Goal: Information Seeking & Learning: Compare options

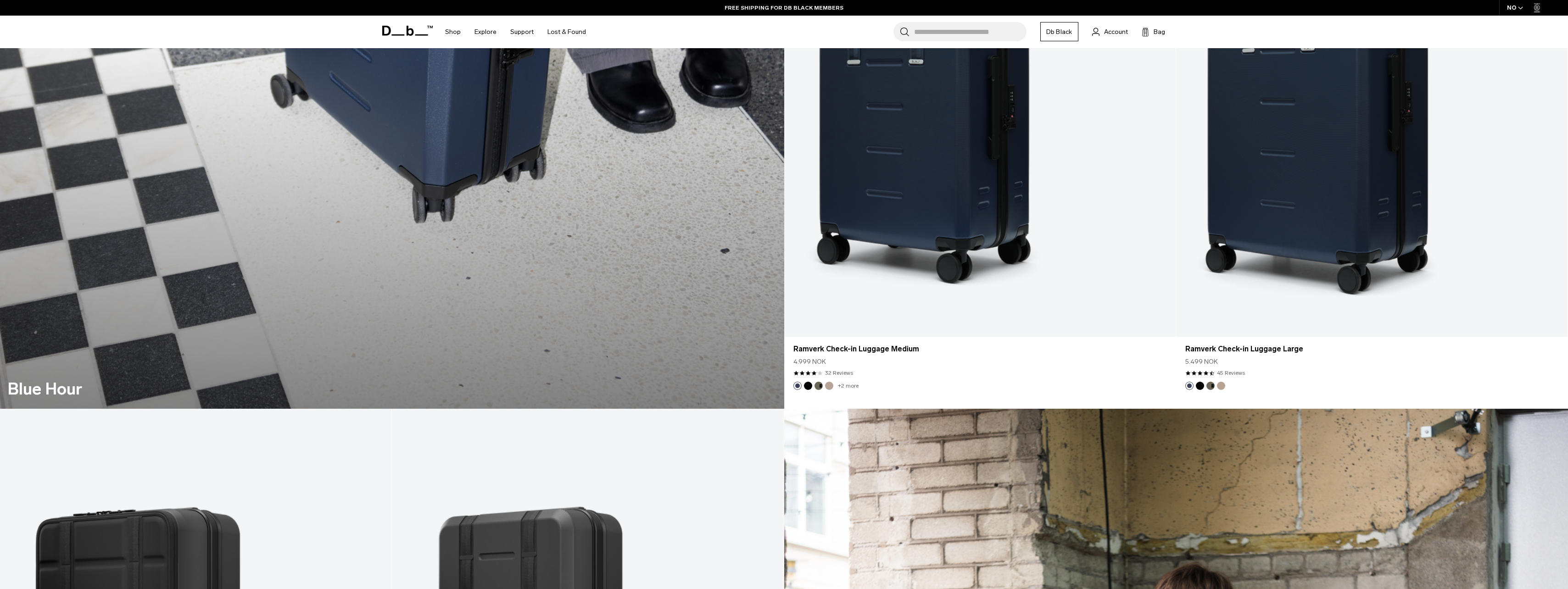
scroll to position [1888, 0]
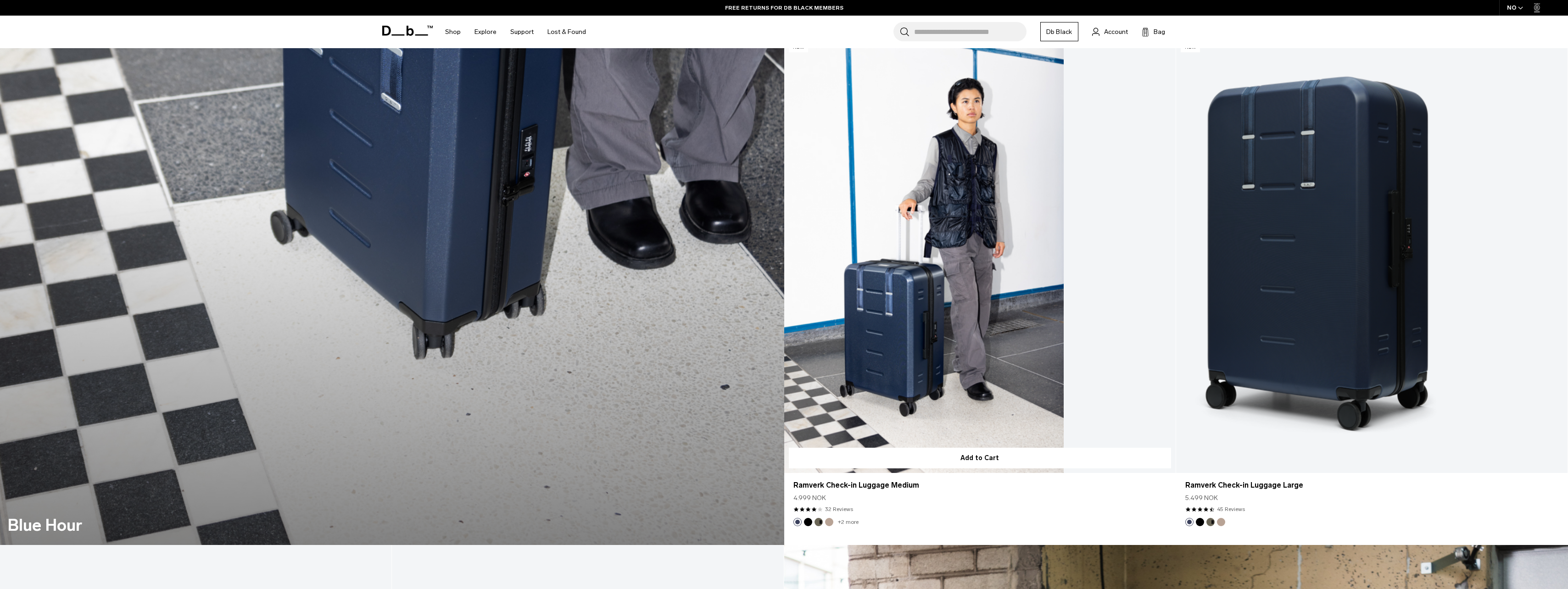
click at [993, 395] on link "Ramverk Check-in Luggage Medium" at bounding box center [980, 255] width 391 height 435
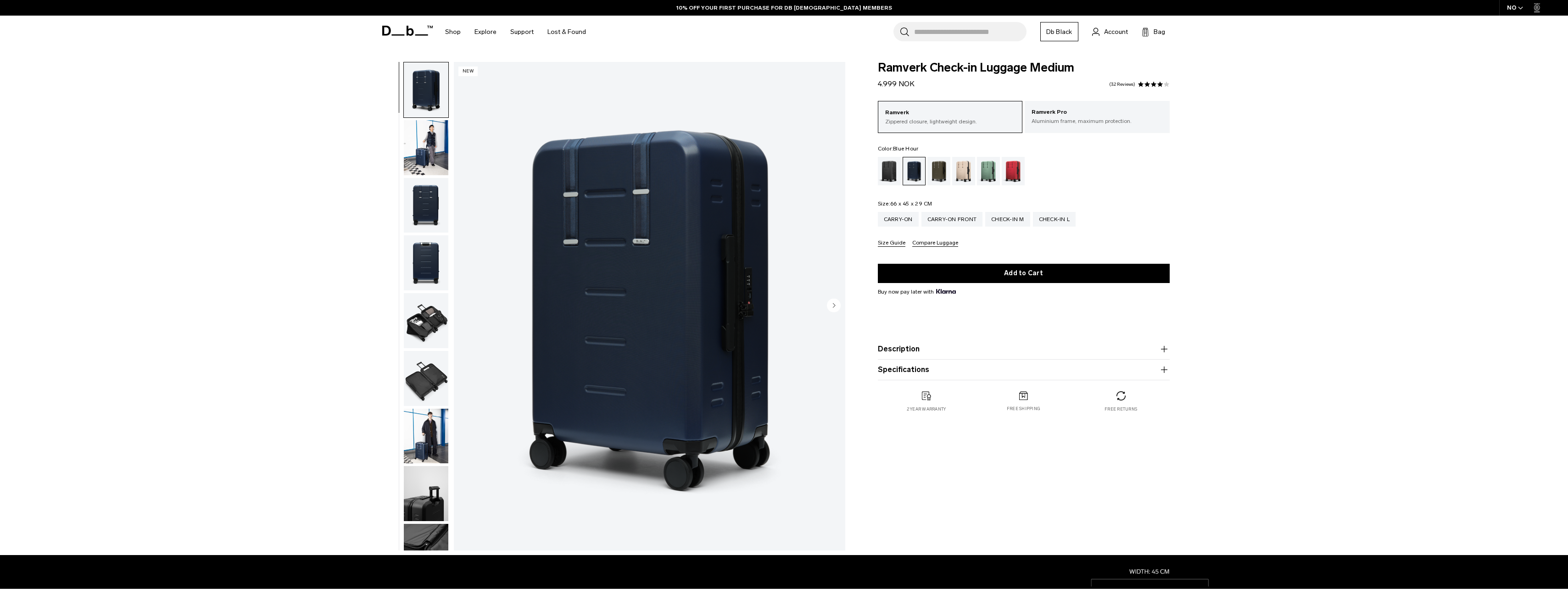
click at [1161, 348] on icon "button" at bounding box center [1164, 349] width 11 height 11
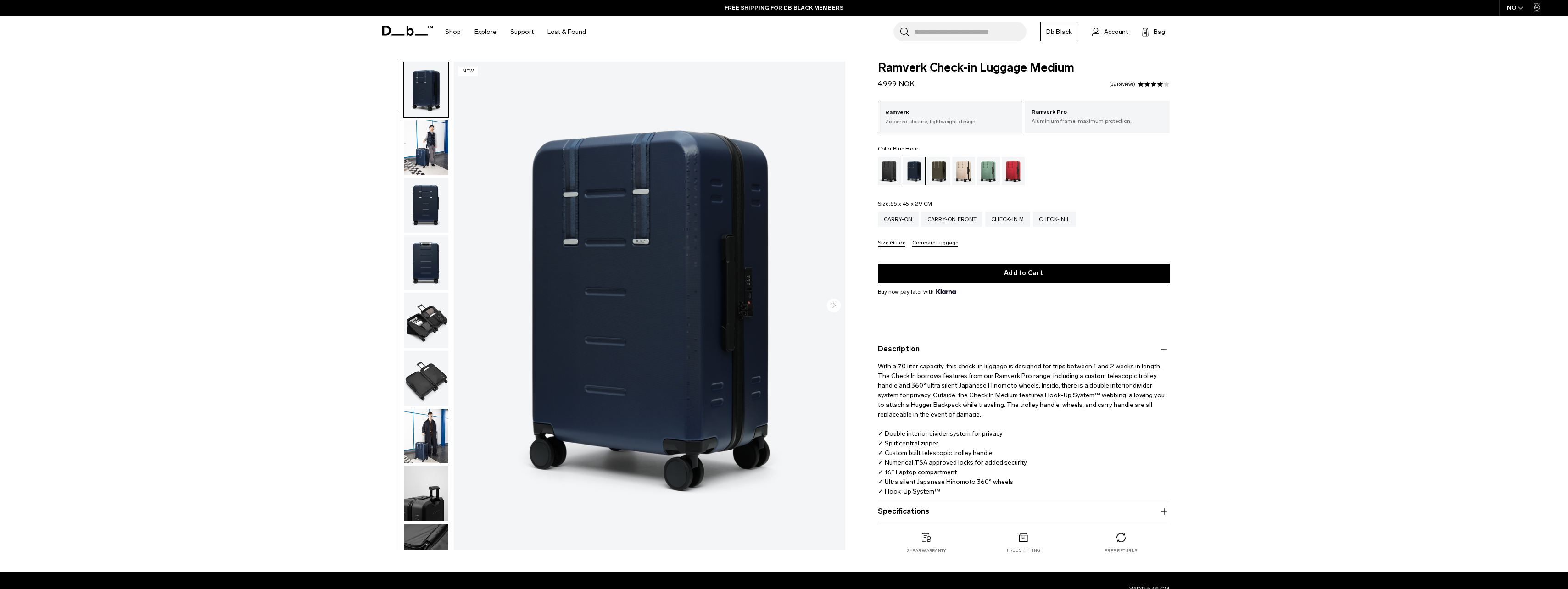
click at [834, 303] on circle "Next slide" at bounding box center [834, 305] width 14 height 14
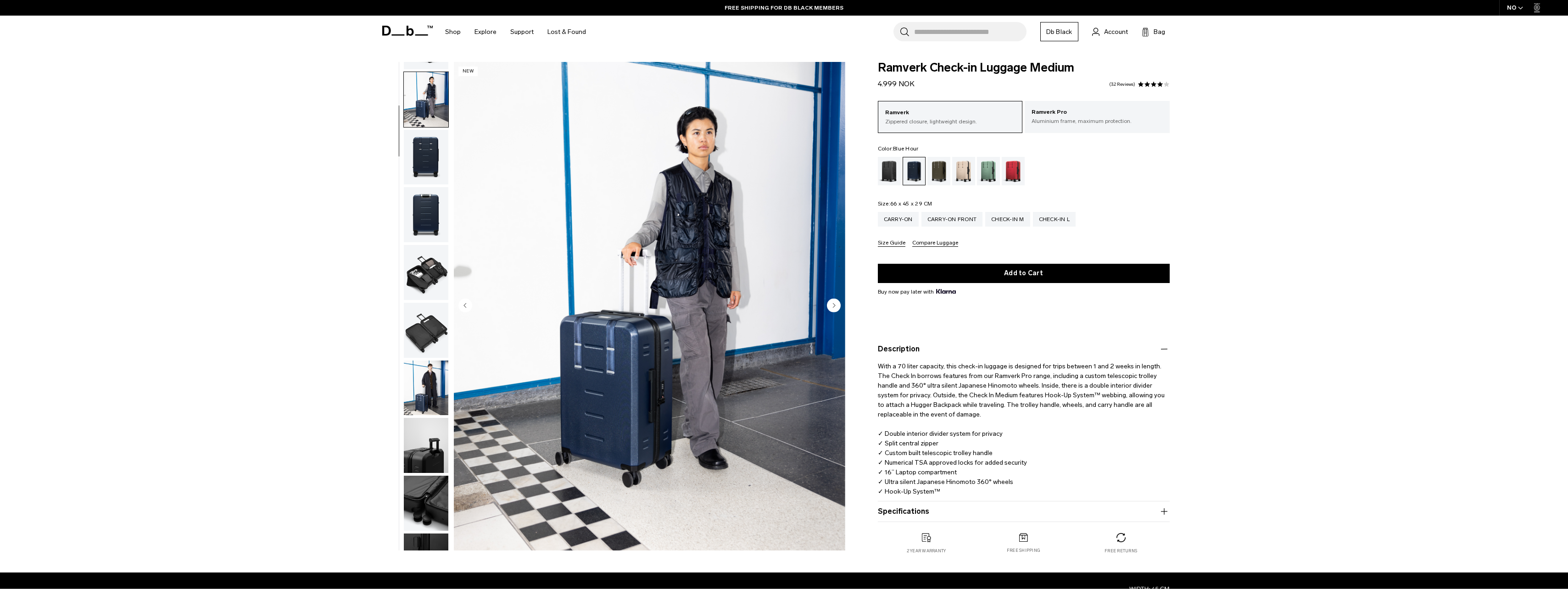
scroll to position [58, 0]
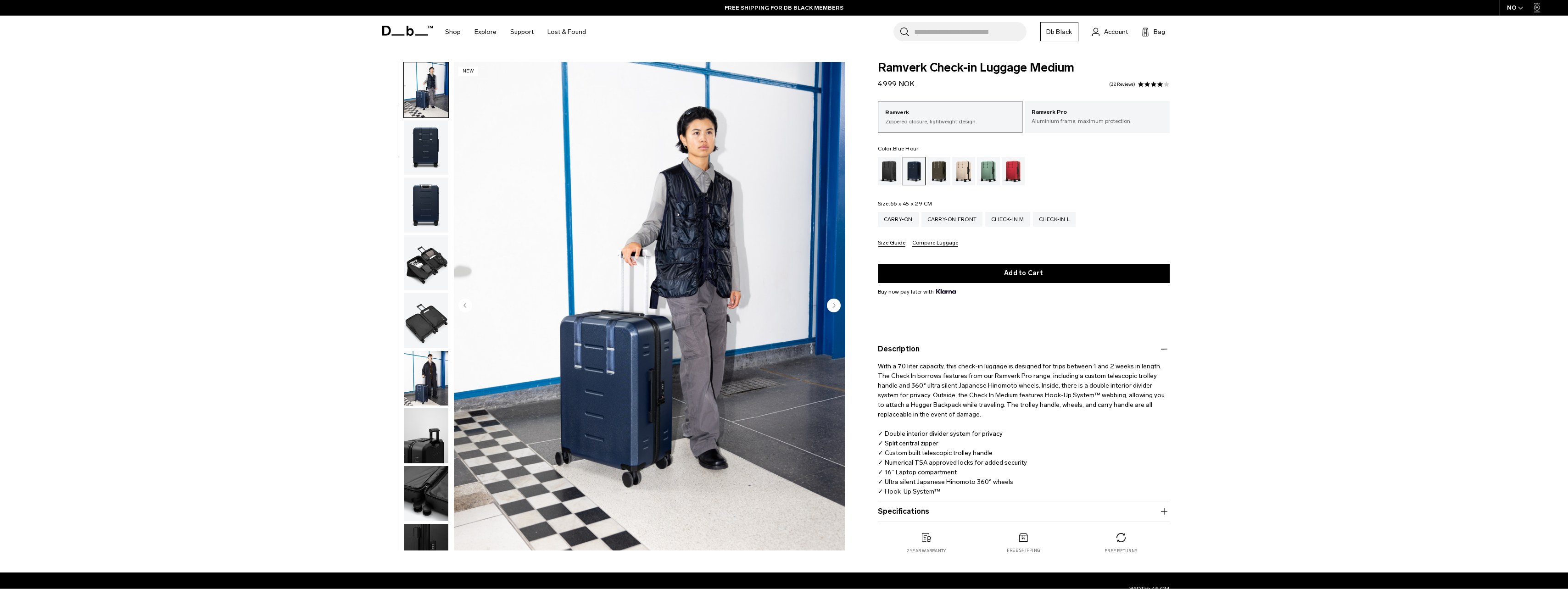
click at [834, 303] on circle "Next slide" at bounding box center [834, 305] width 14 height 14
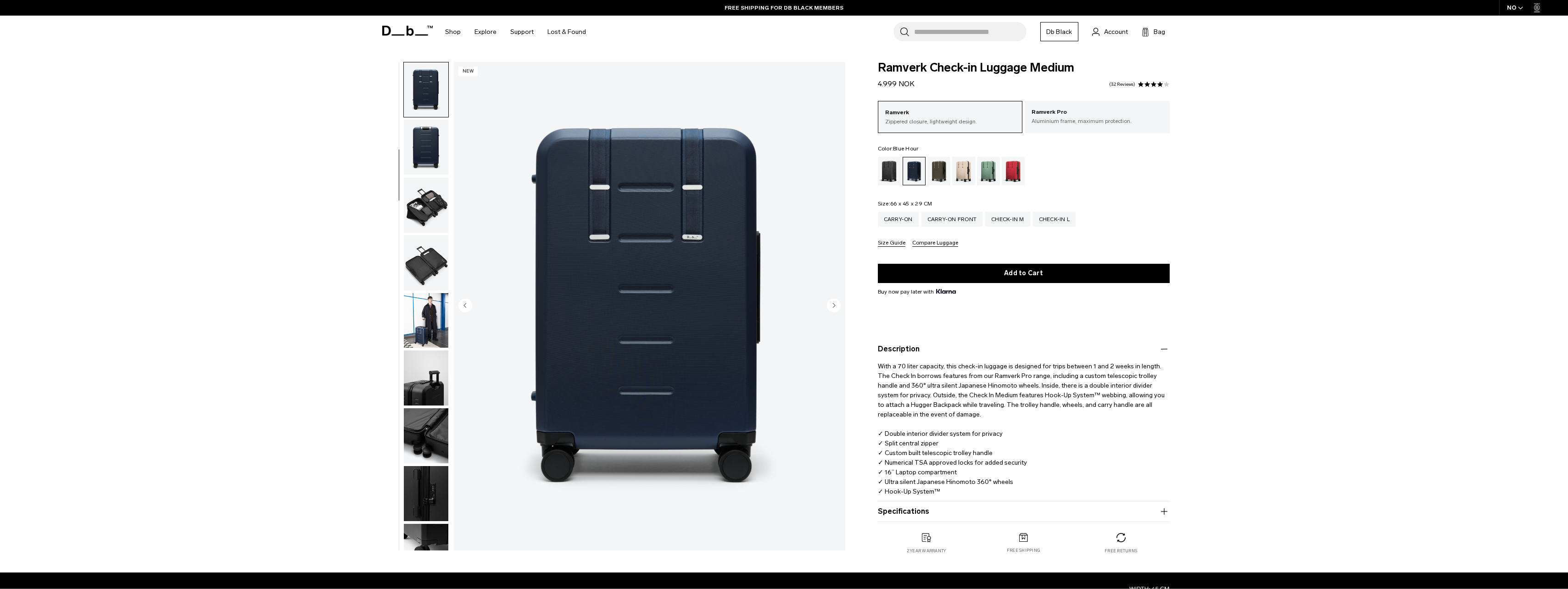
click at [834, 303] on circle "Next slide" at bounding box center [834, 305] width 14 height 14
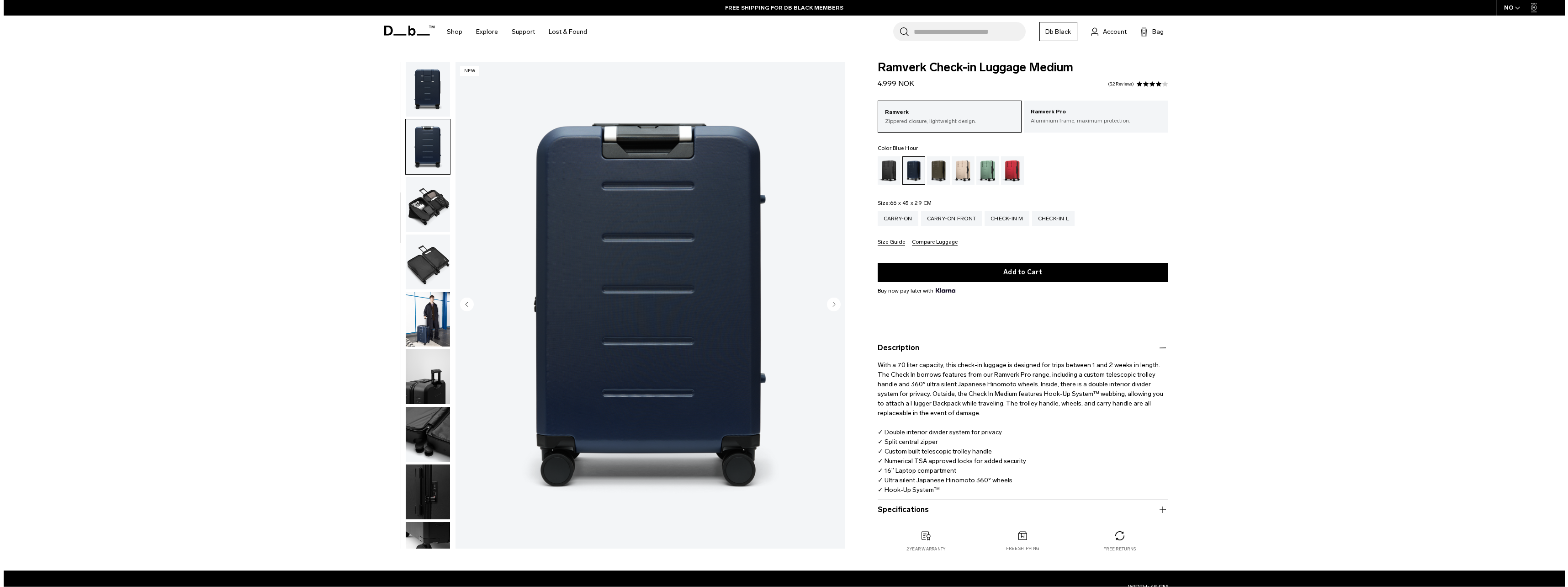
scroll to position [144, 0]
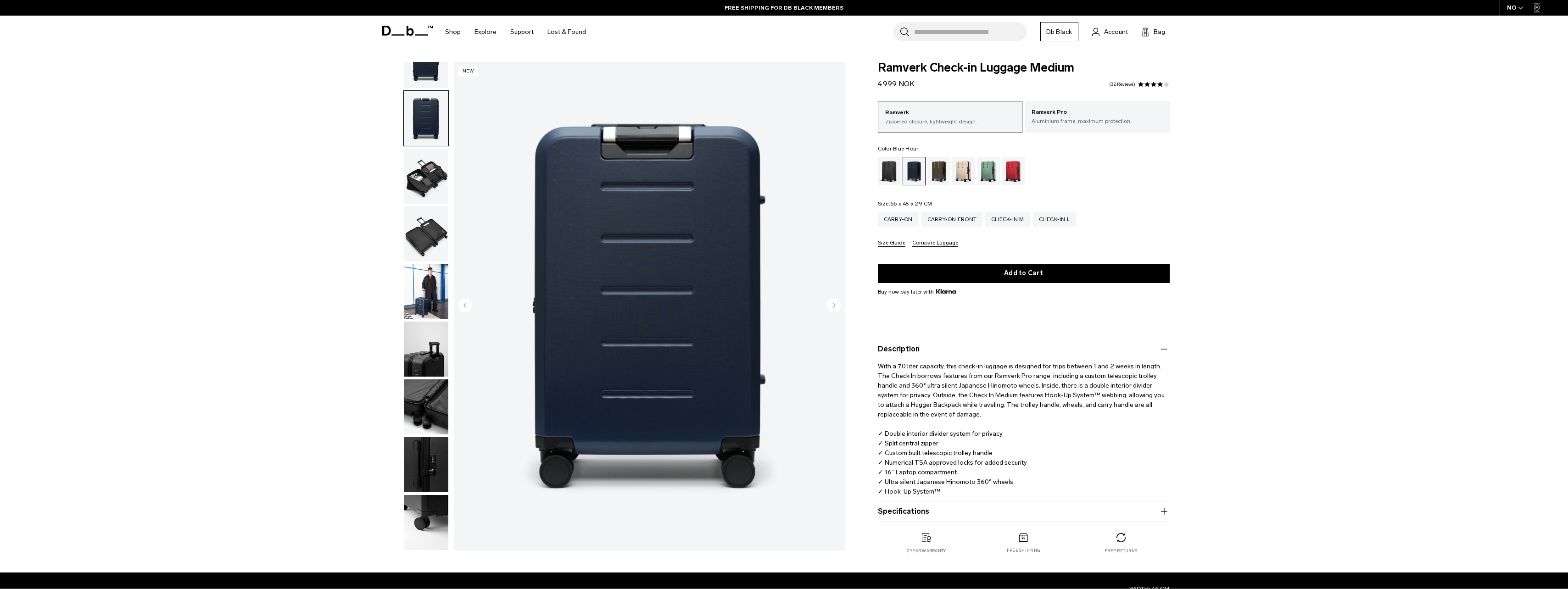
click at [834, 303] on circle "Next slide" at bounding box center [834, 305] width 14 height 14
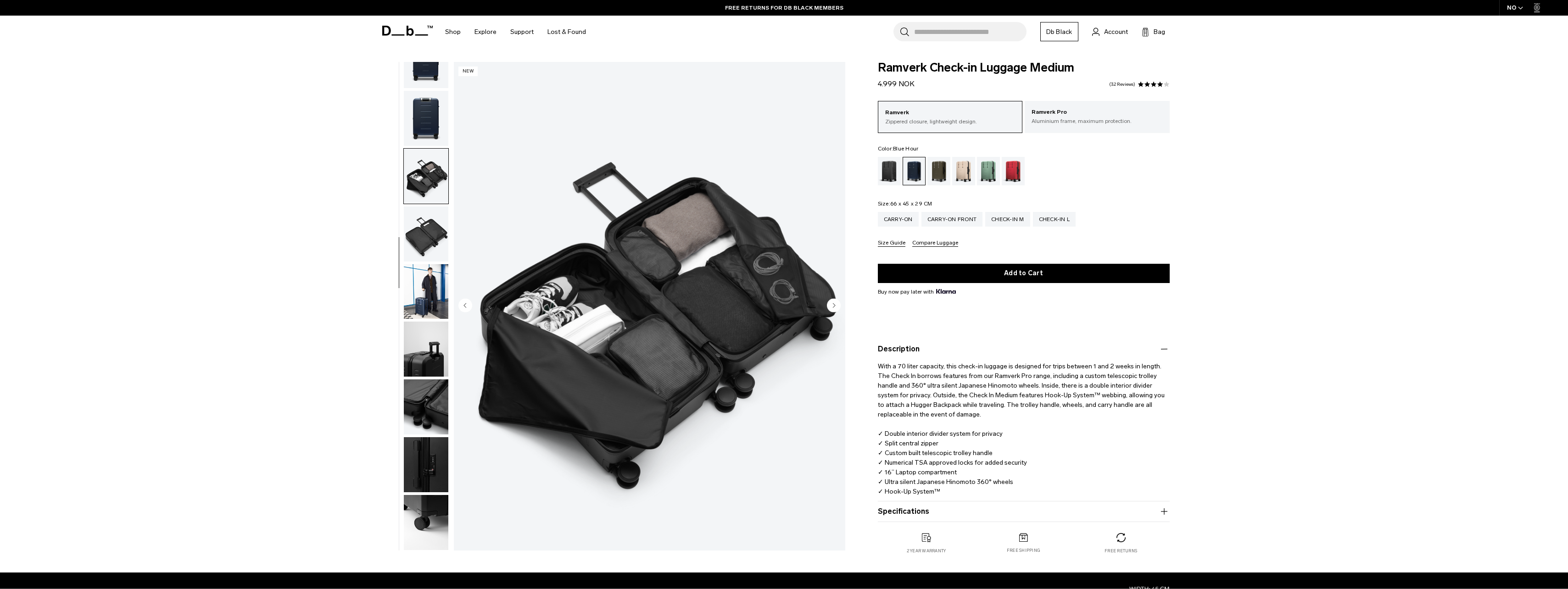
click at [834, 303] on circle "Next slide" at bounding box center [834, 305] width 14 height 14
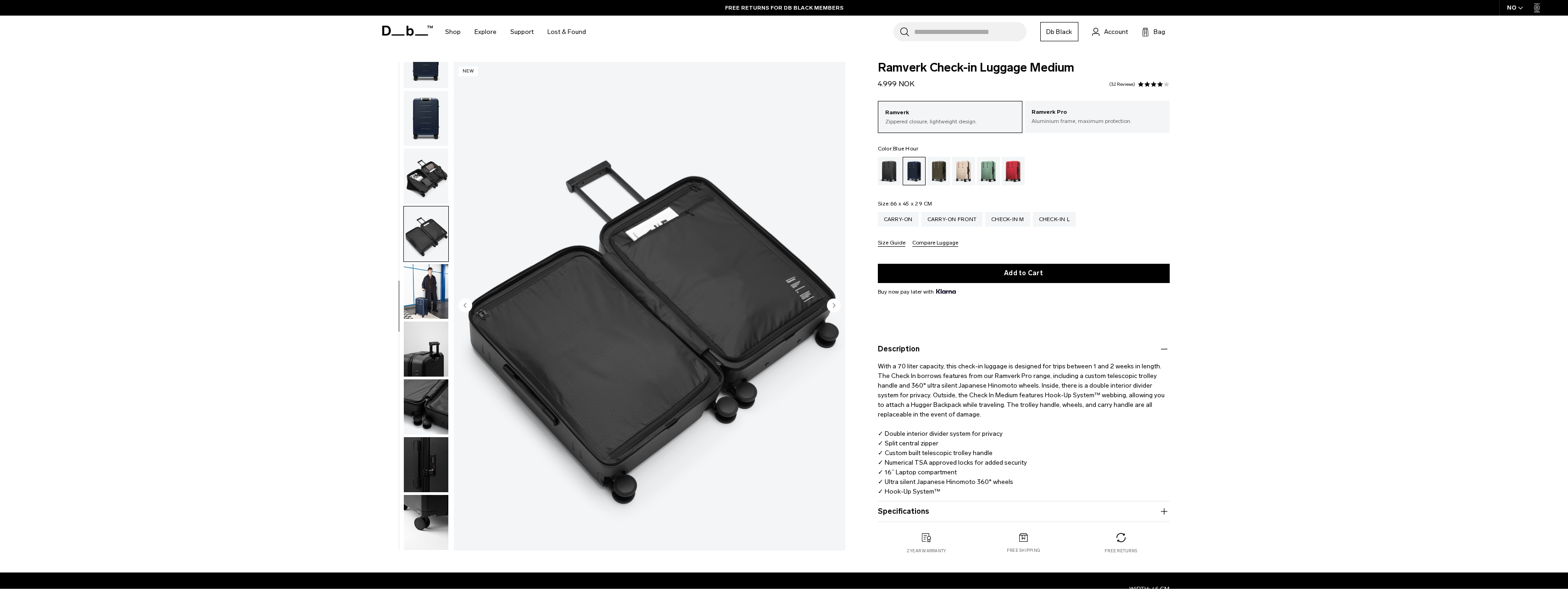
click at [834, 304] on icon "Next slide" at bounding box center [834, 305] width 2 height 4
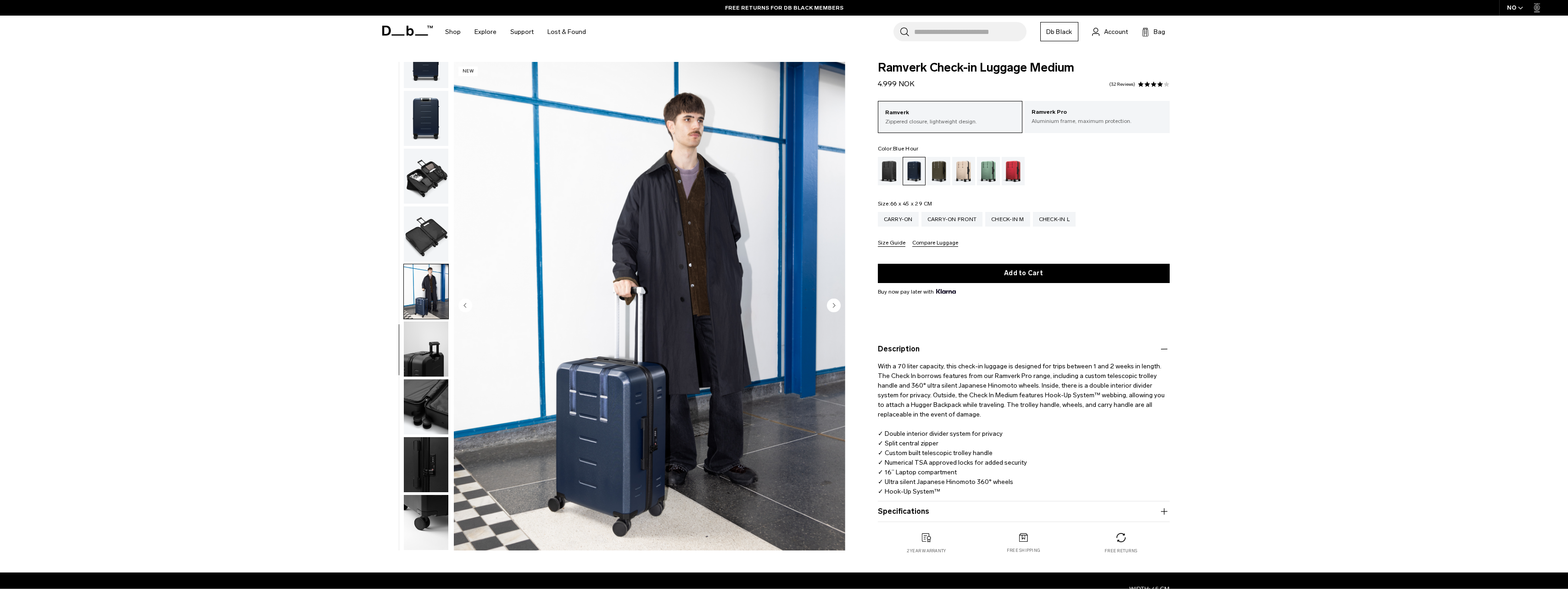
click at [834, 304] on icon "Next slide" at bounding box center [834, 305] width 2 height 4
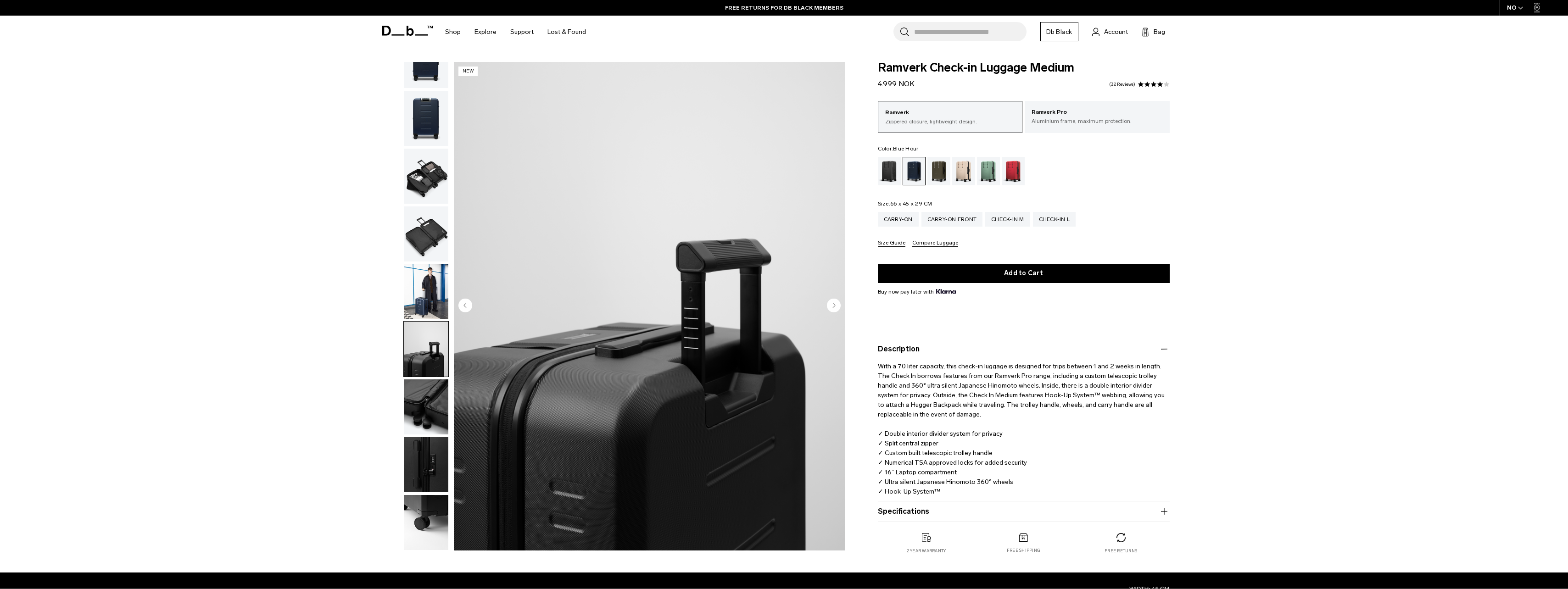
click at [834, 304] on icon "Next slide" at bounding box center [834, 305] width 2 height 4
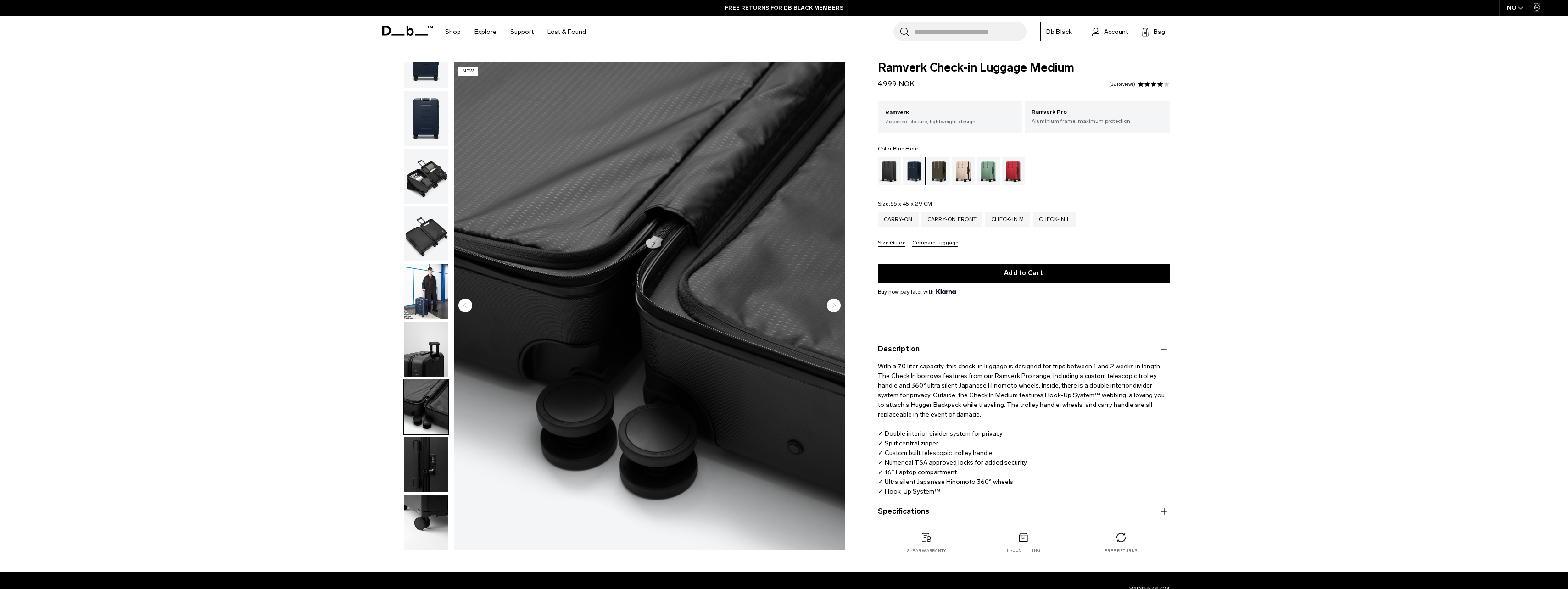
click at [834, 304] on icon "Next slide" at bounding box center [834, 305] width 2 height 4
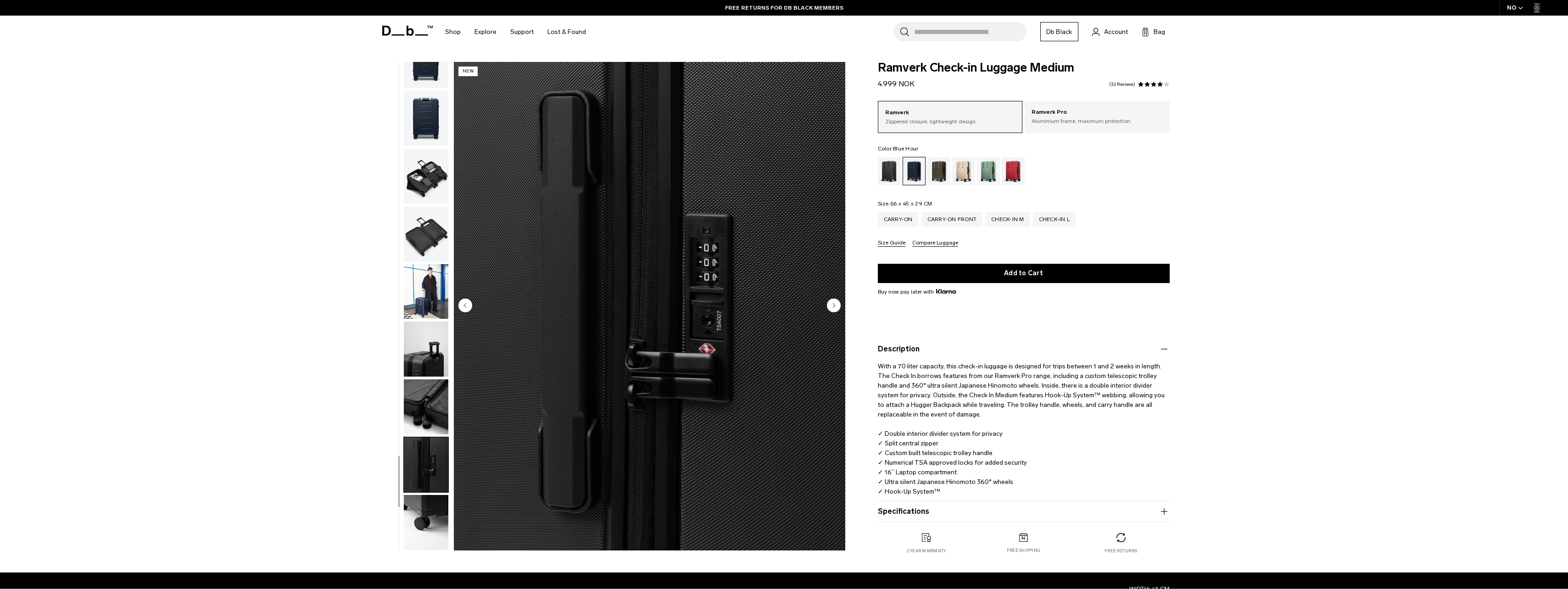
click at [834, 304] on icon "Next slide" at bounding box center [834, 305] width 2 height 4
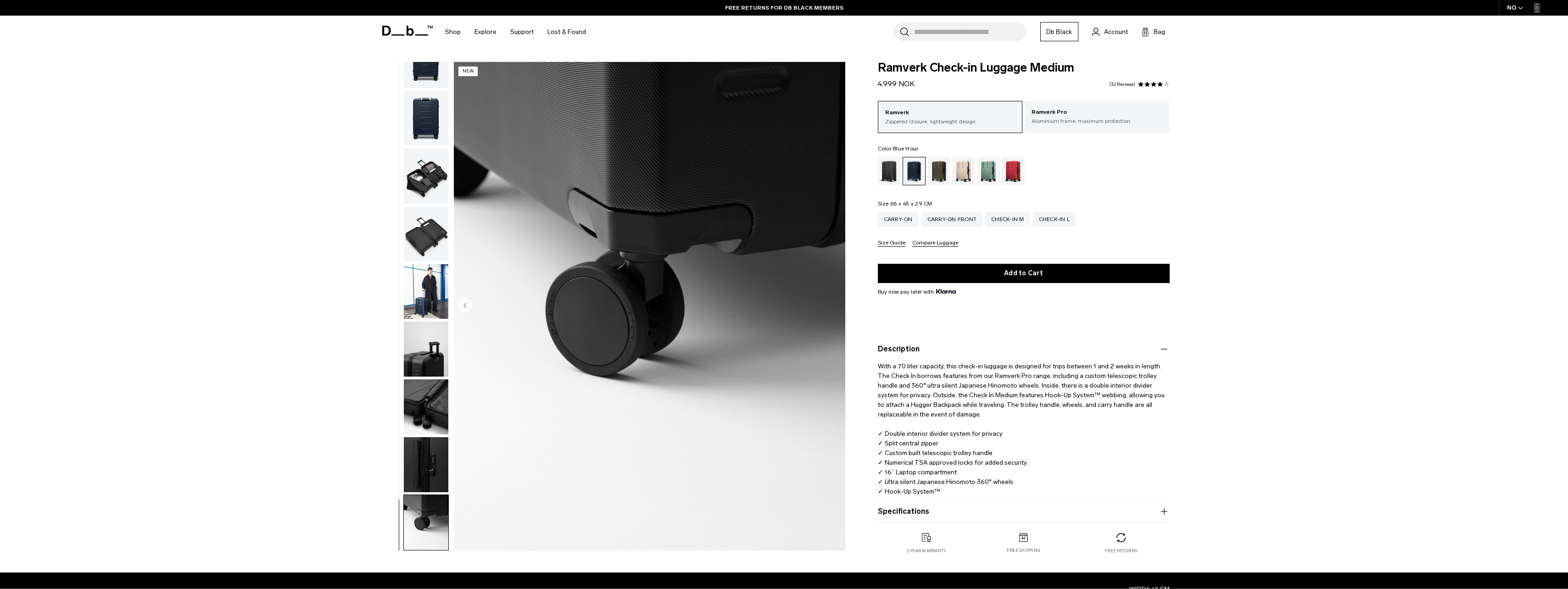
click at [834, 304] on img "11 / 11" at bounding box center [650, 306] width 391 height 488
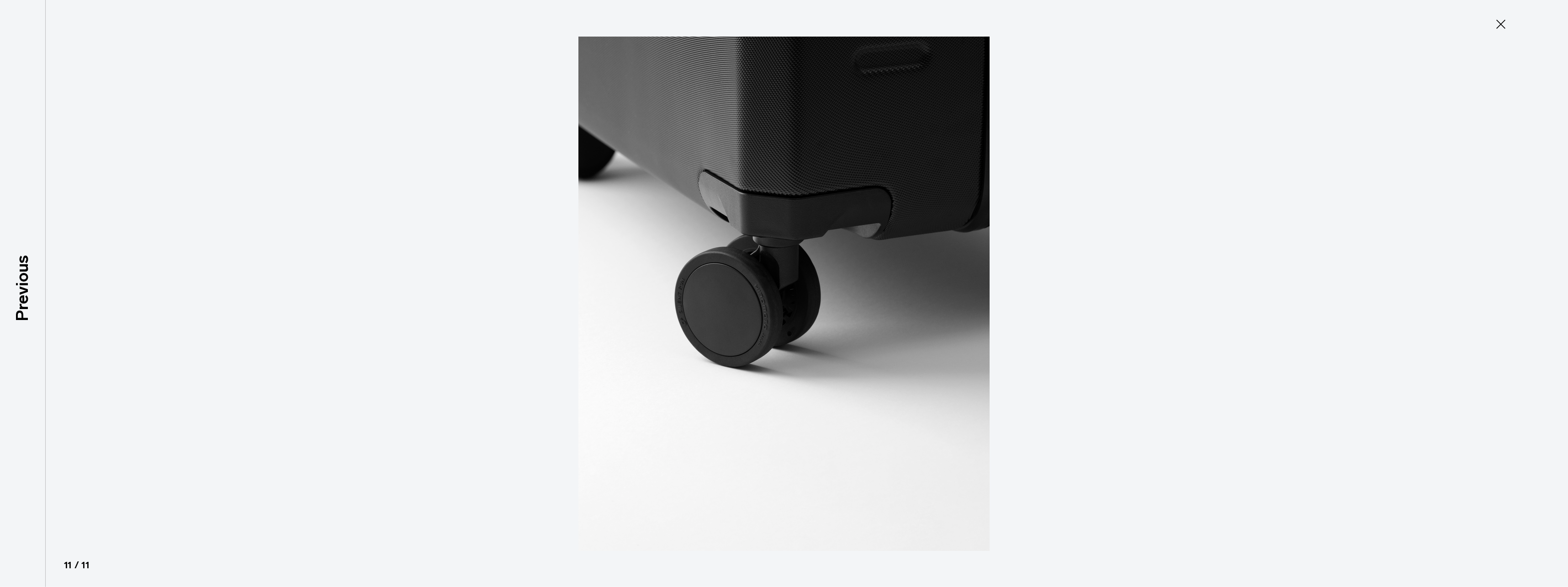
click at [830, 303] on img at bounding box center [784, 293] width 411 height 587
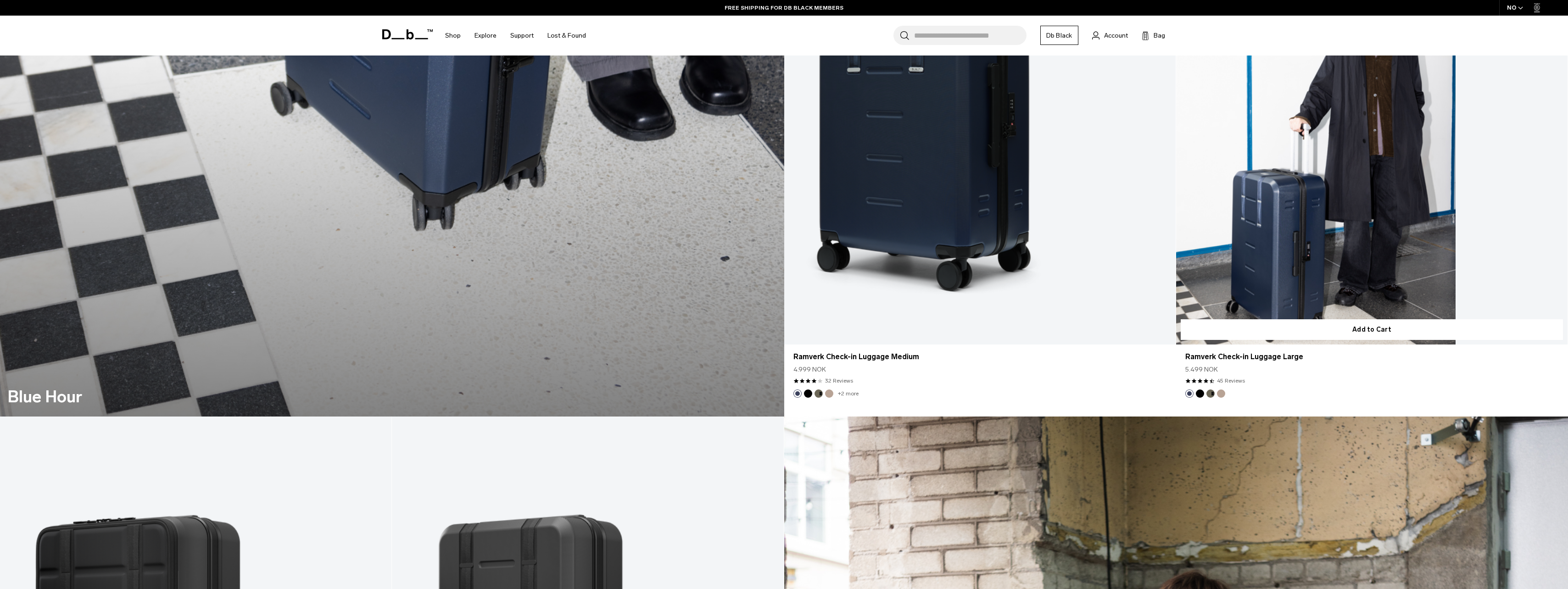
scroll to position [2018, 0]
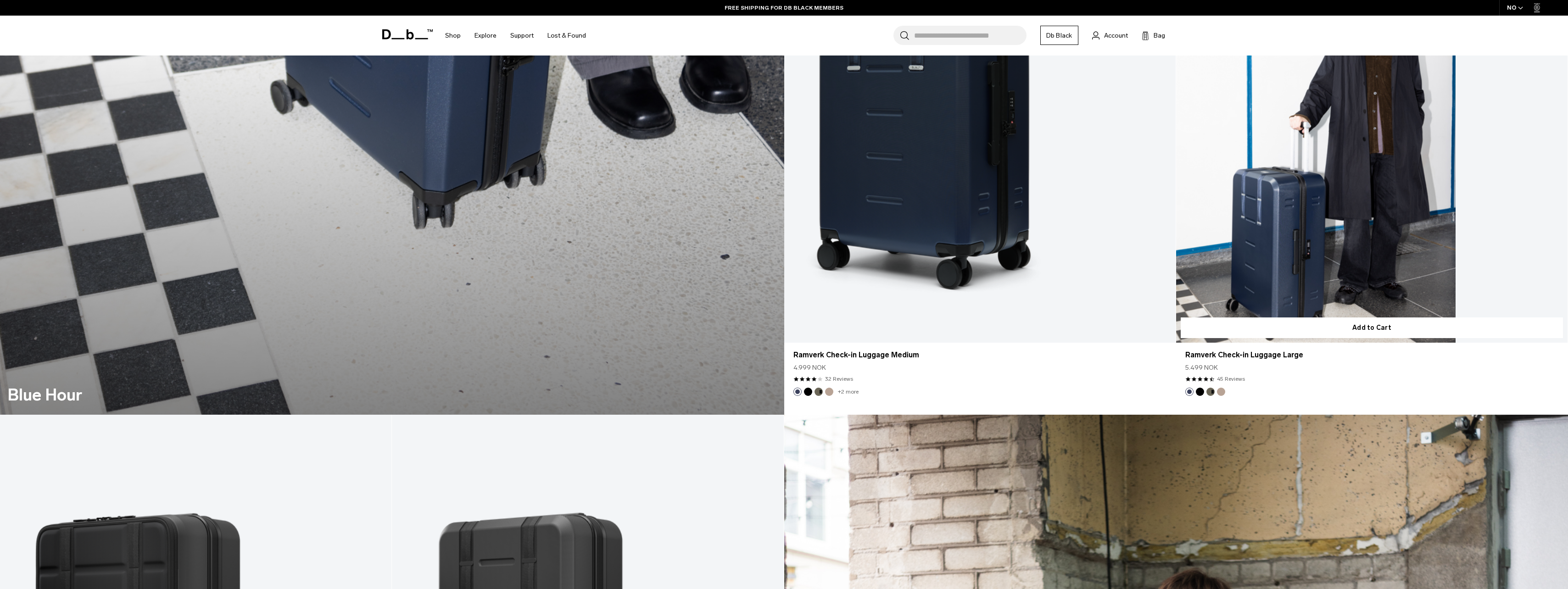
click at [1288, 273] on link "Ramverk Check-in Luggage Large" at bounding box center [1372, 125] width 391 height 435
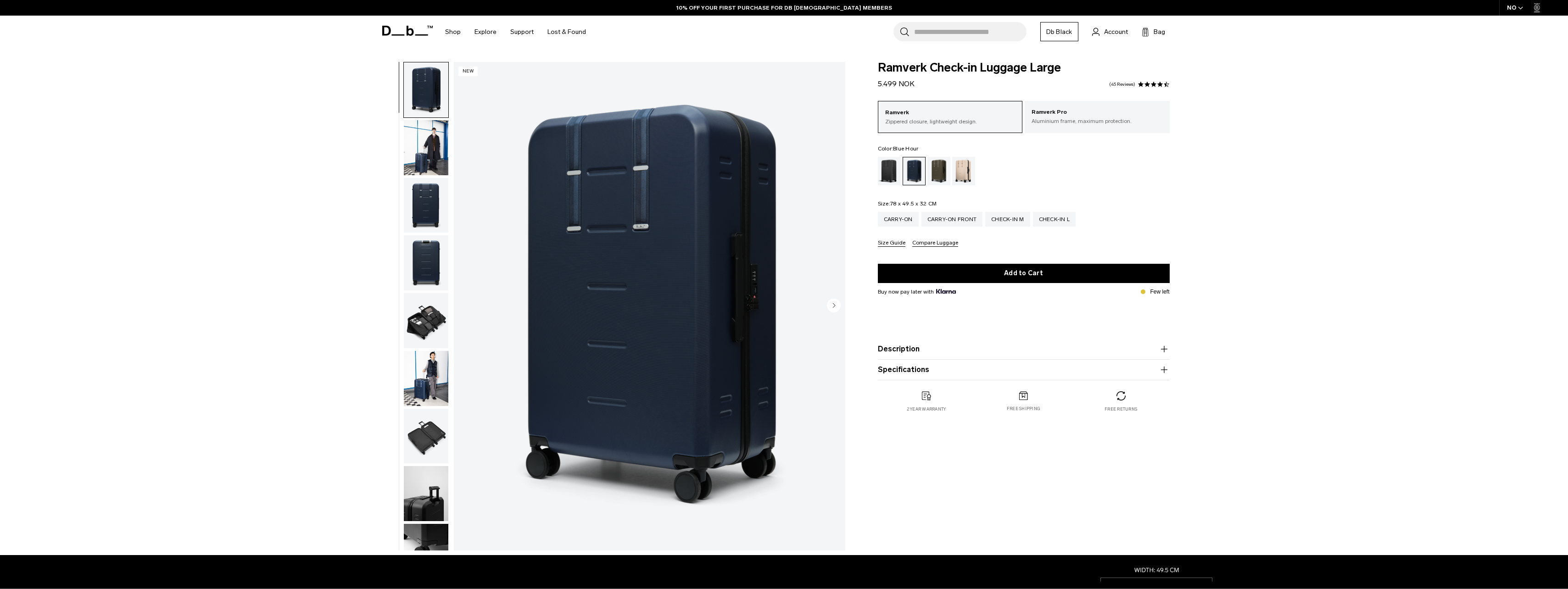
click at [1161, 353] on icon "button" at bounding box center [1164, 349] width 11 height 11
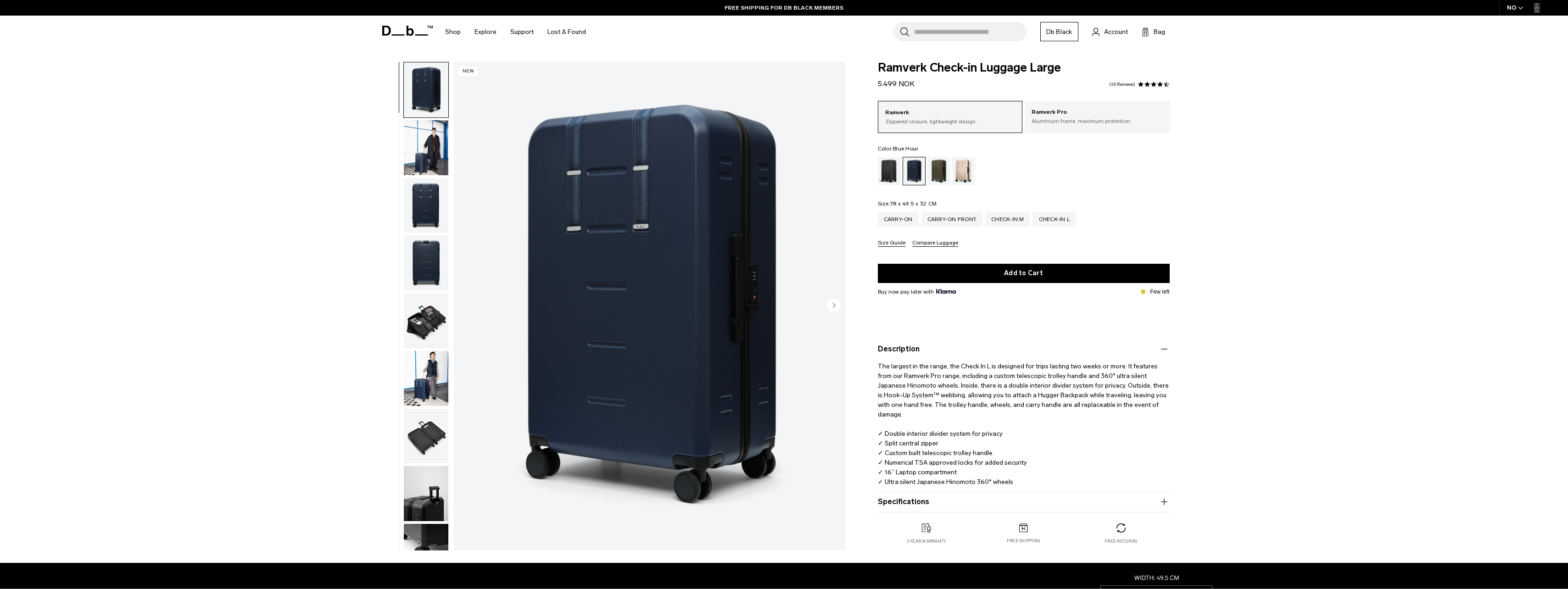
click at [419, 157] on img "button" at bounding box center [426, 147] width 44 height 55
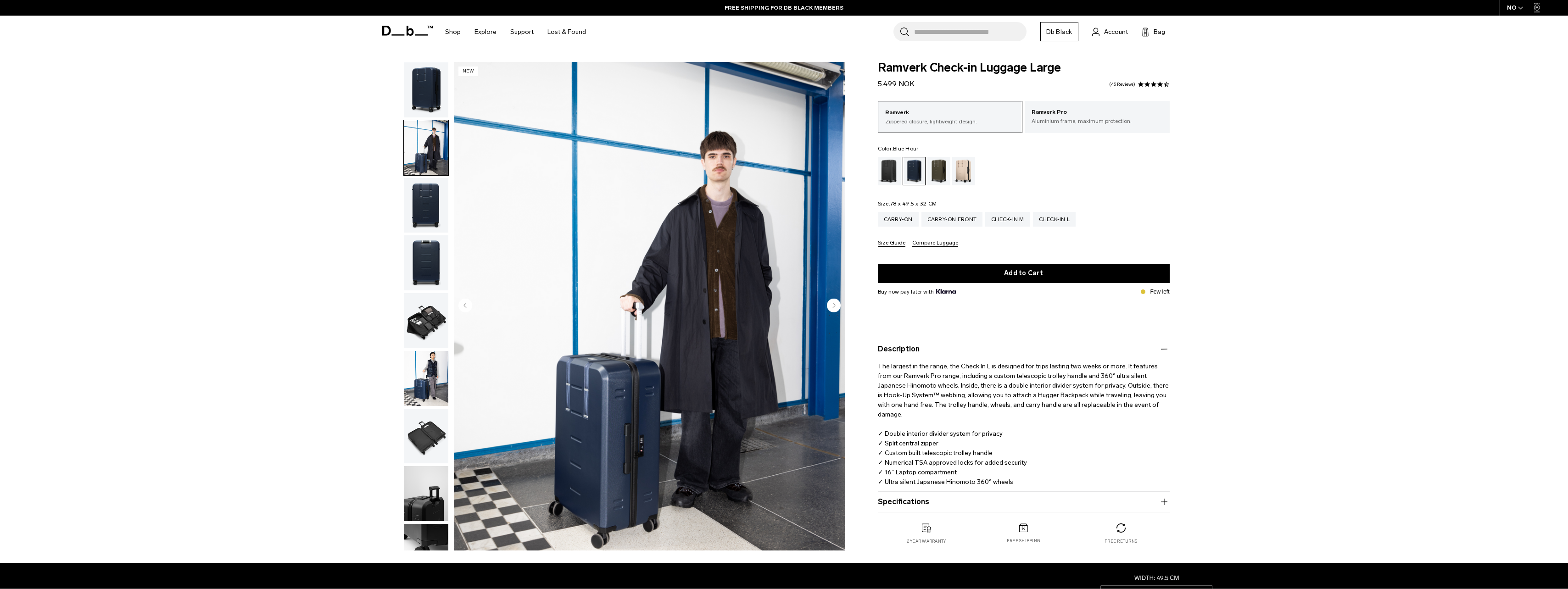
scroll to position [58, 0]
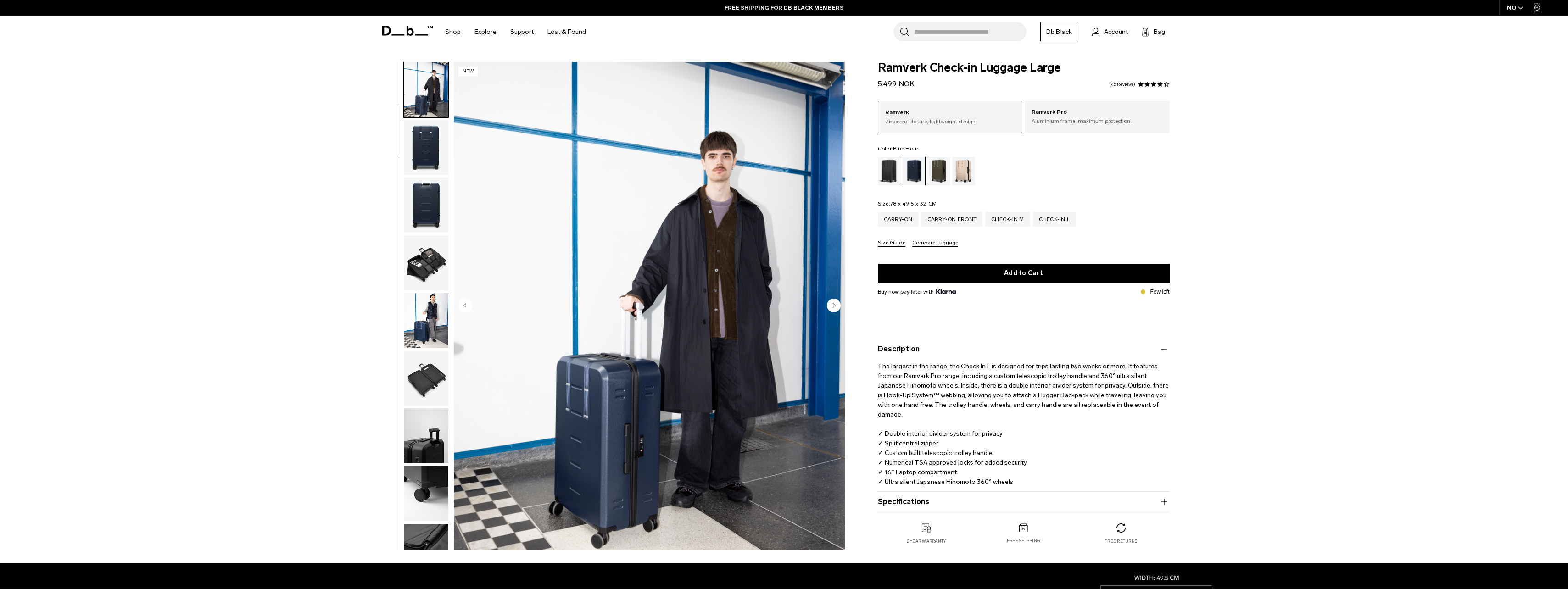
click at [414, 195] on img "button" at bounding box center [426, 205] width 44 height 55
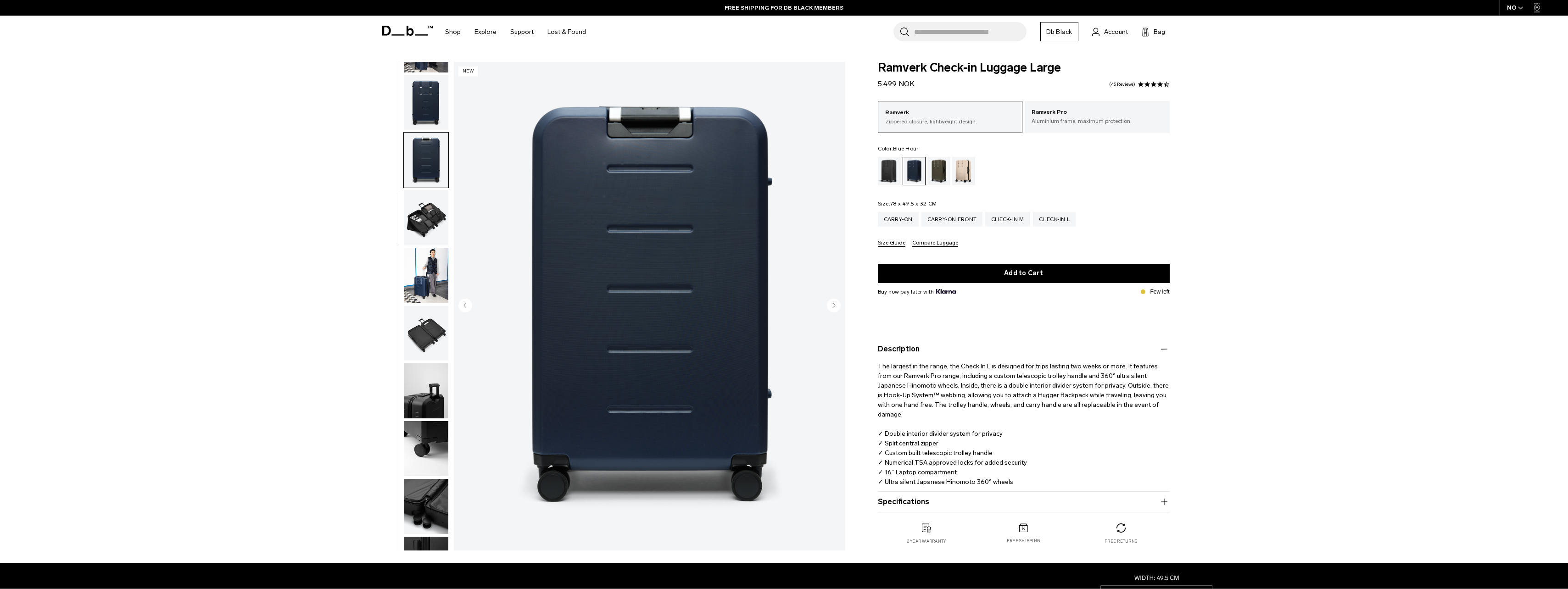
scroll to position [144, 0]
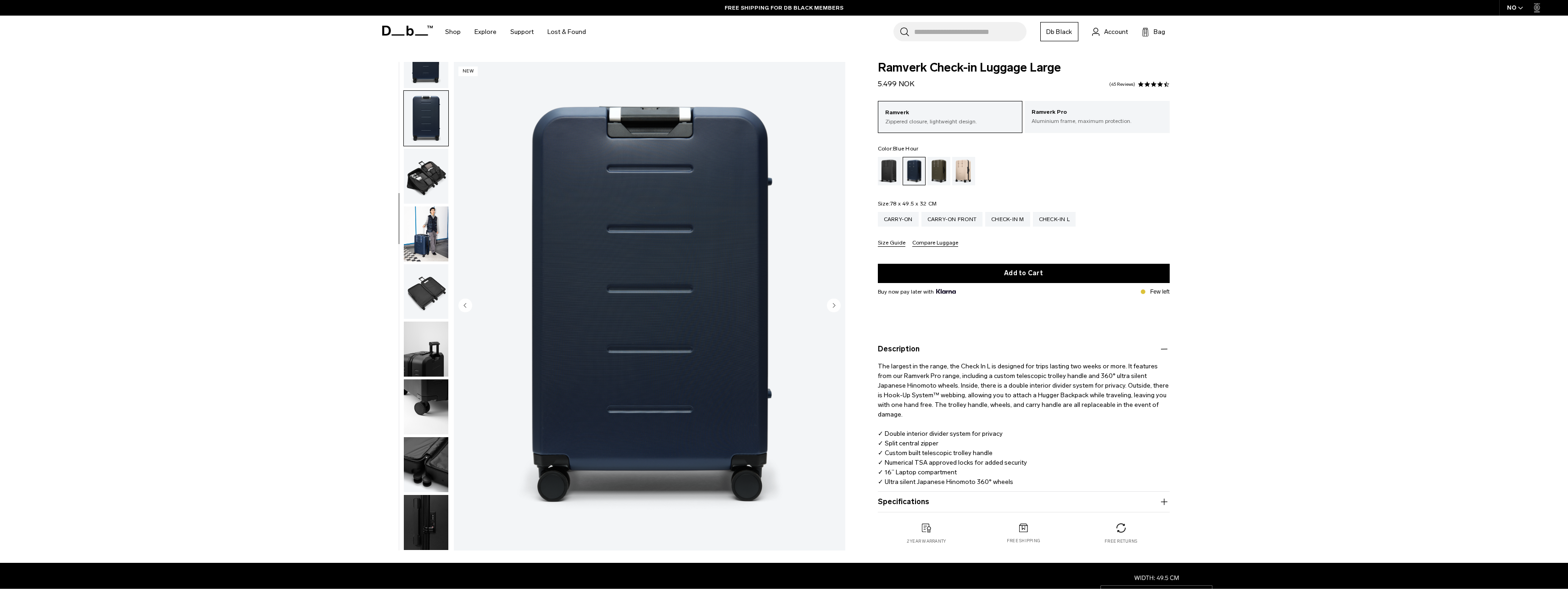
click at [417, 218] on img "button" at bounding box center [426, 234] width 44 height 55
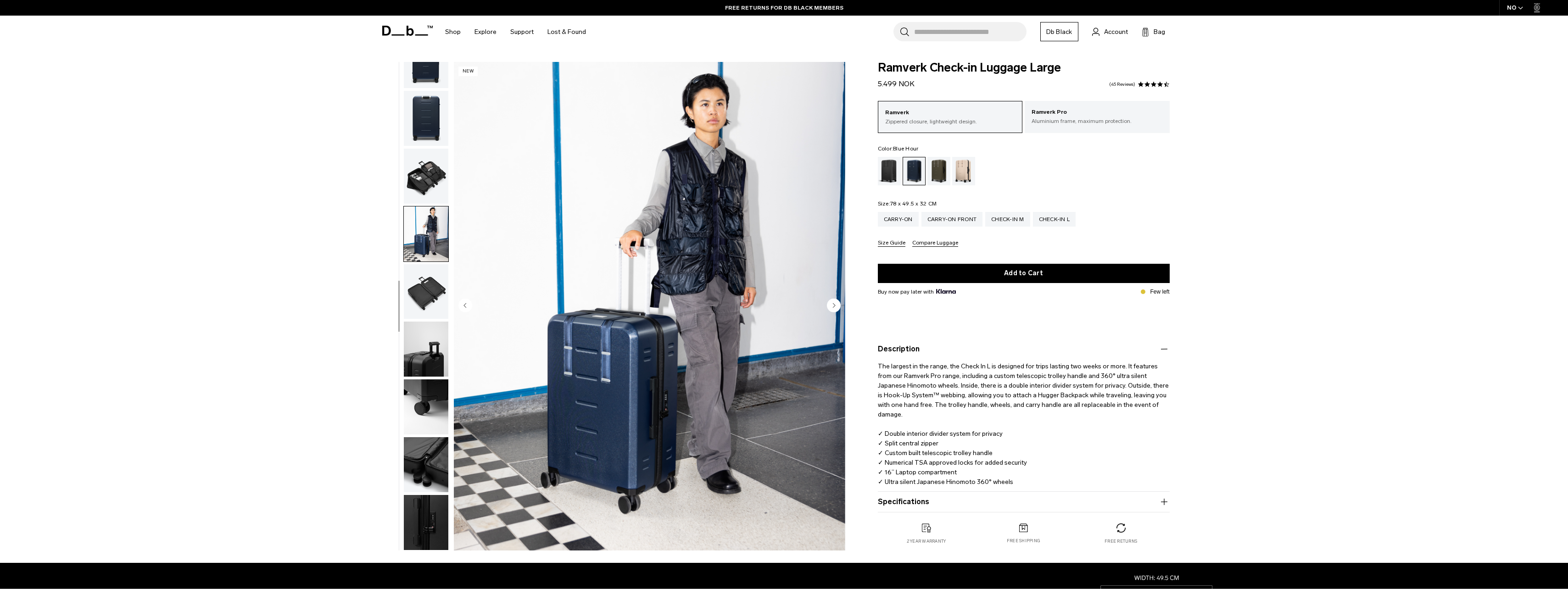
click at [423, 296] on img "button" at bounding box center [426, 292] width 44 height 55
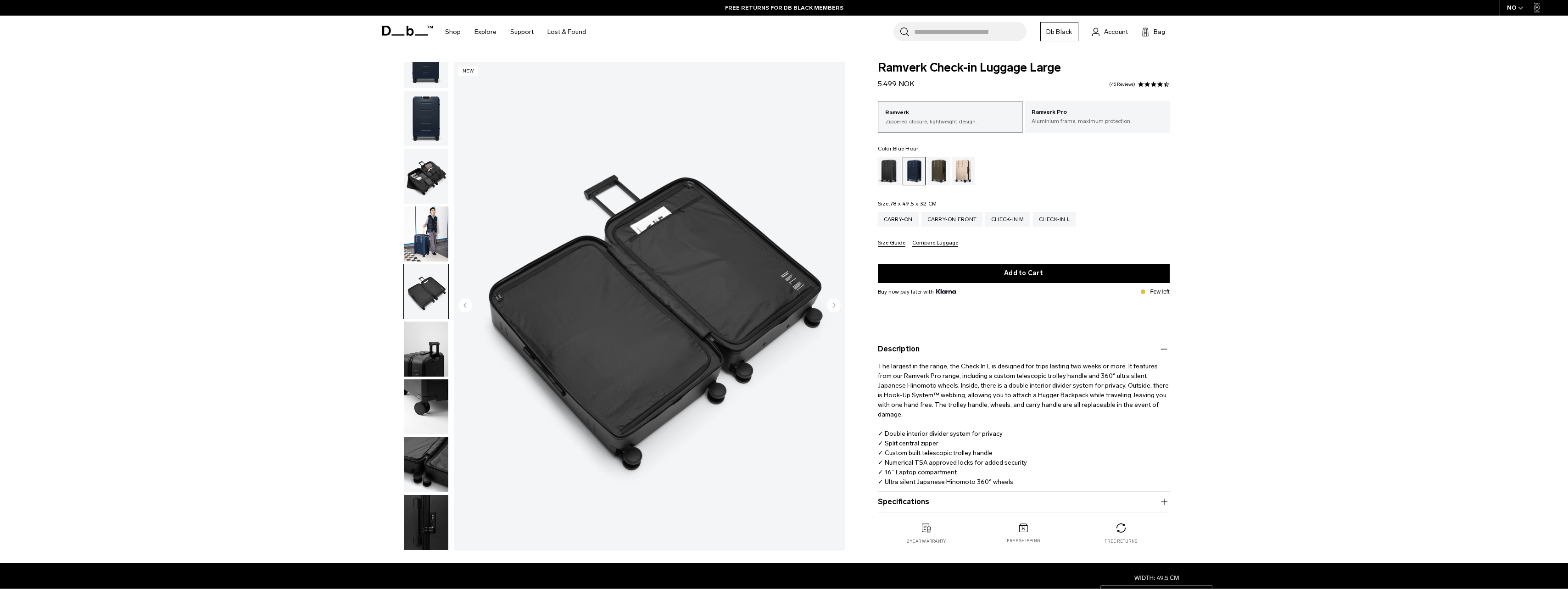
click at [430, 361] on img "button" at bounding box center [426, 349] width 44 height 55
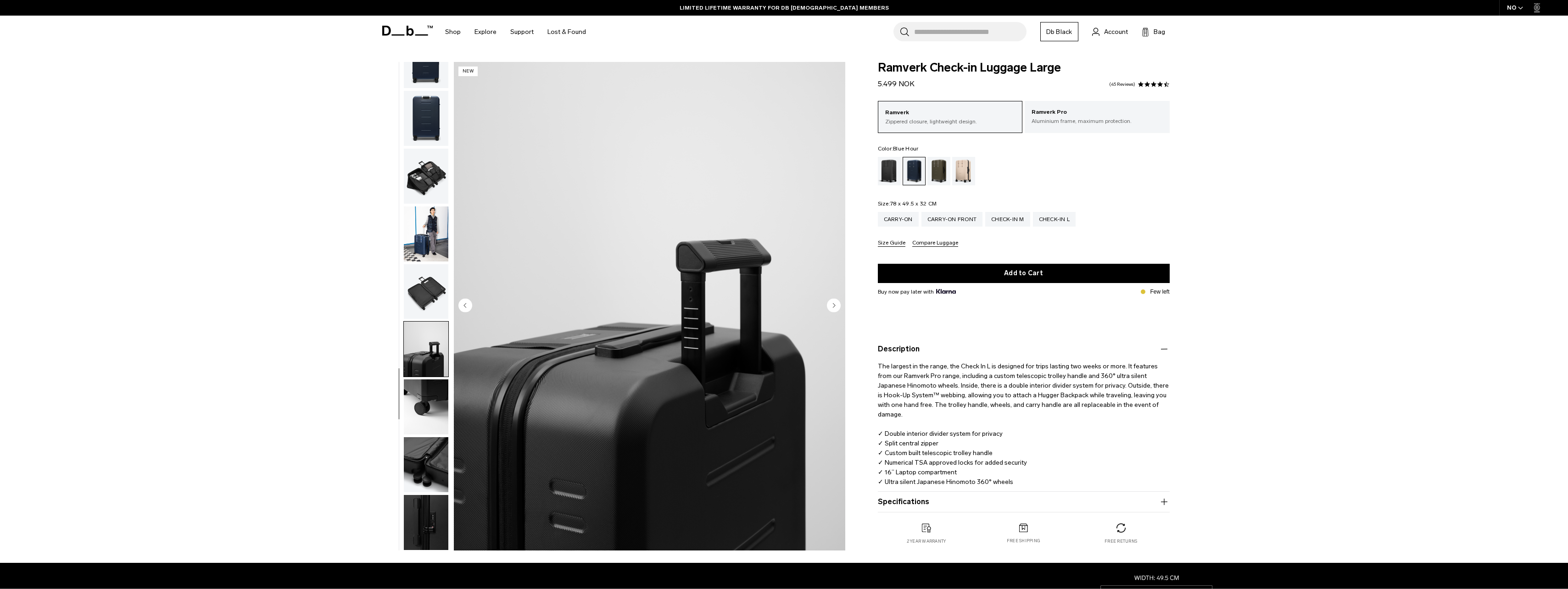
scroll to position [92, 0]
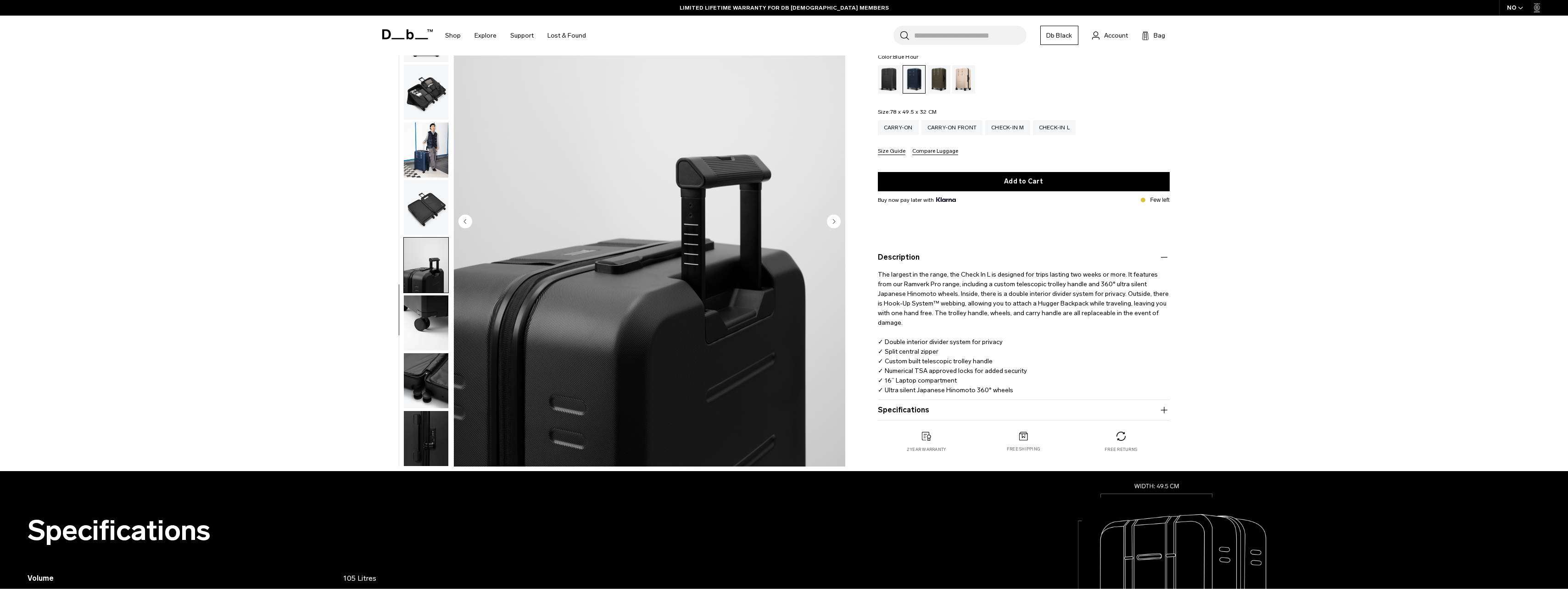
click at [431, 323] on img "button" at bounding box center [426, 323] width 44 height 55
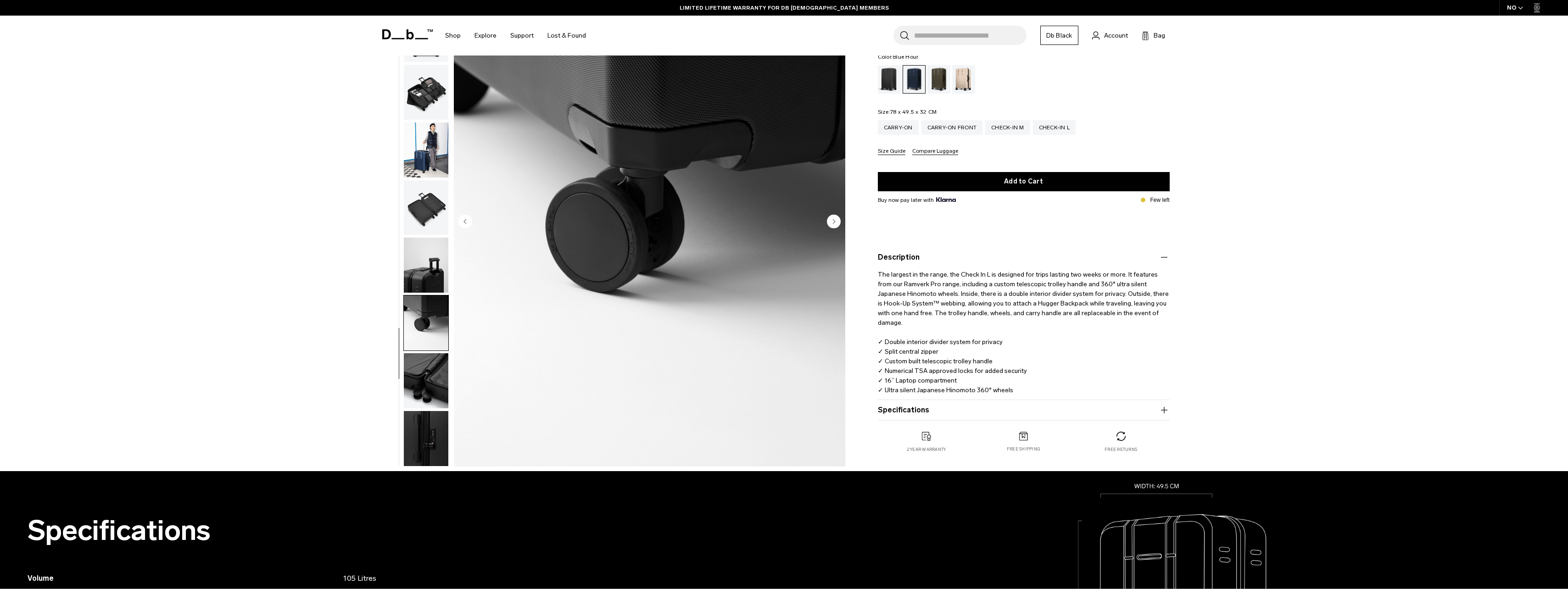
click at [415, 392] on img "button" at bounding box center [426, 380] width 44 height 55
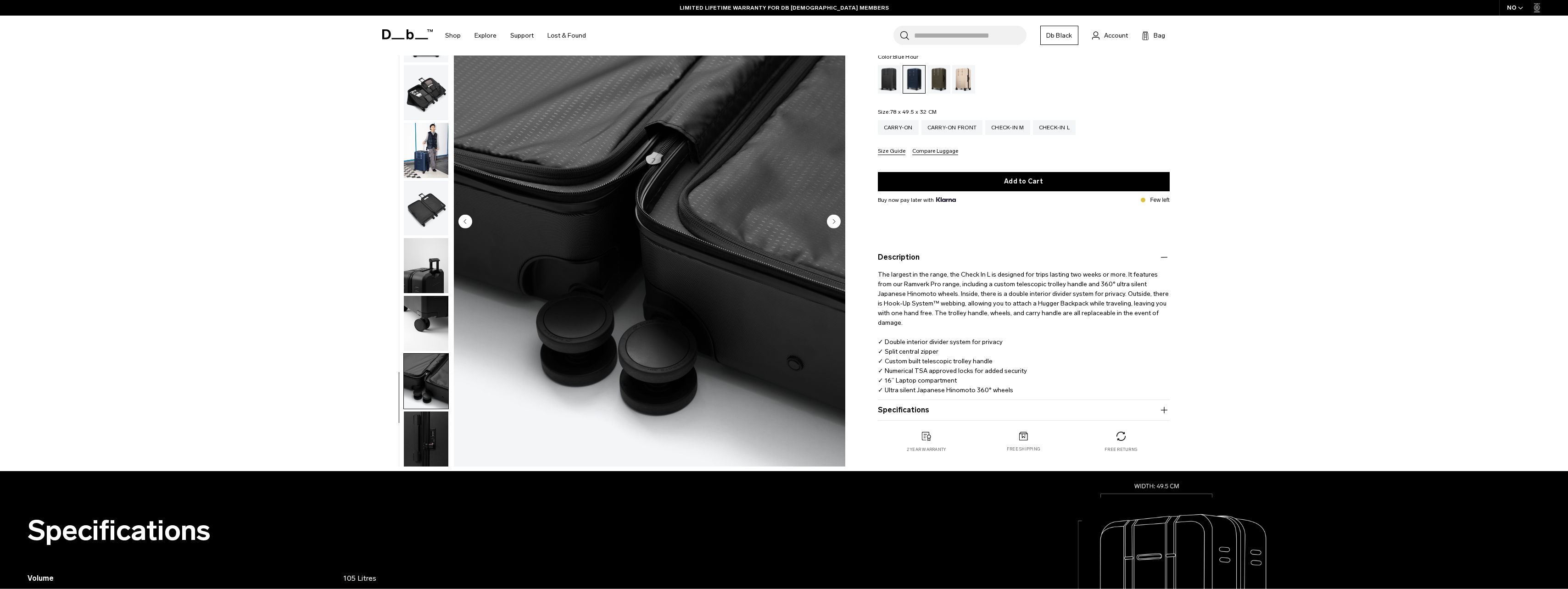
click at [423, 426] on img "button" at bounding box center [426, 439] width 44 height 55
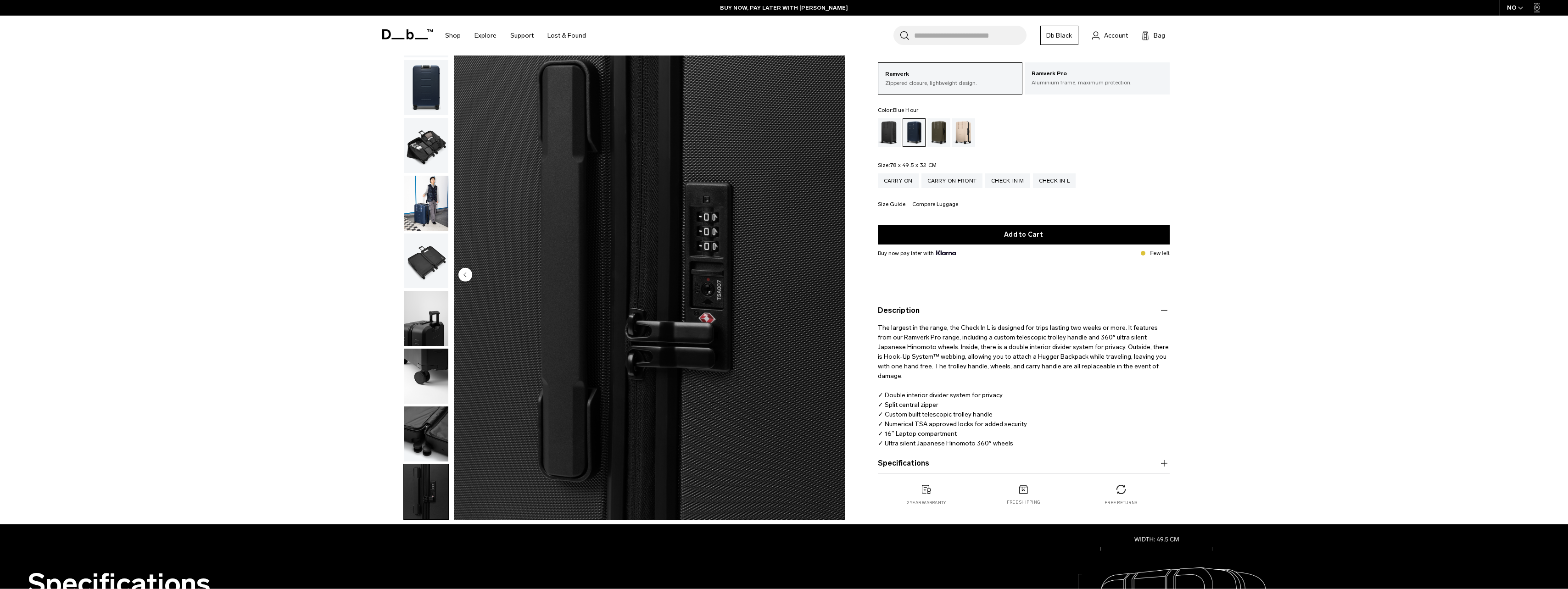
scroll to position [0, 0]
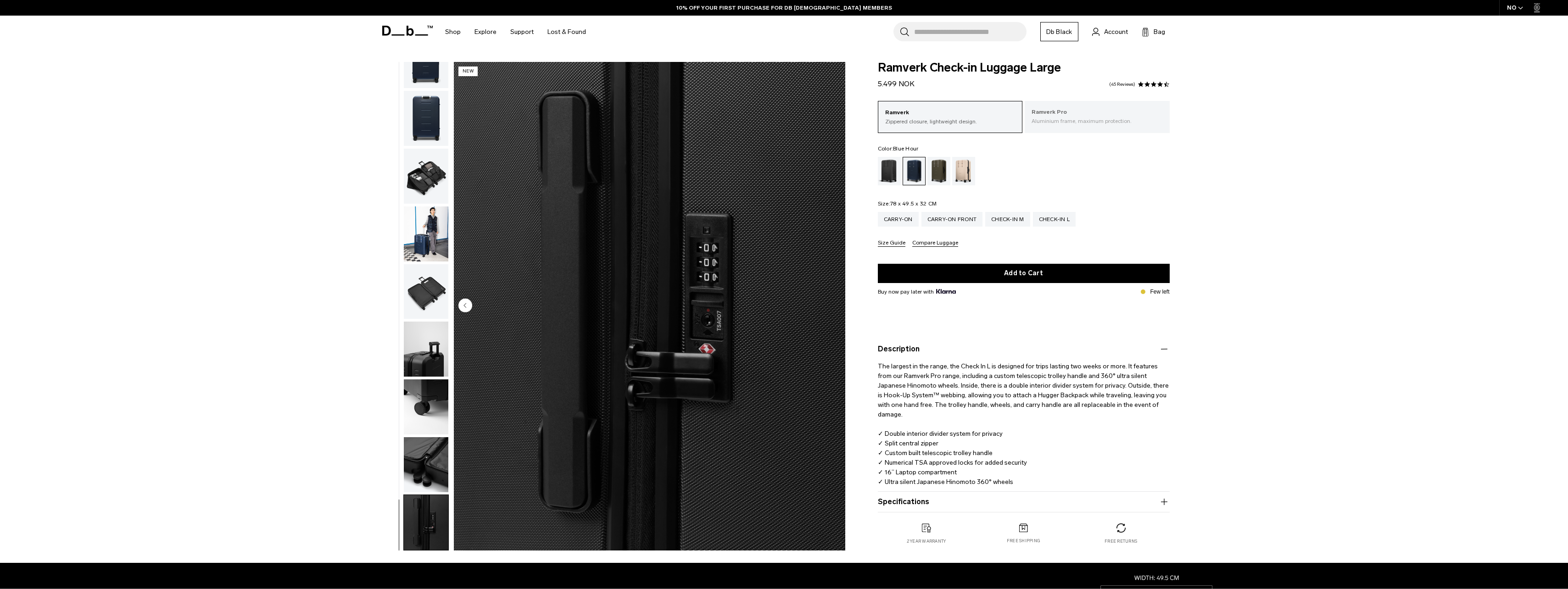
click at [1052, 112] on p "Ramverk Pro" at bounding box center [1097, 112] width 131 height 9
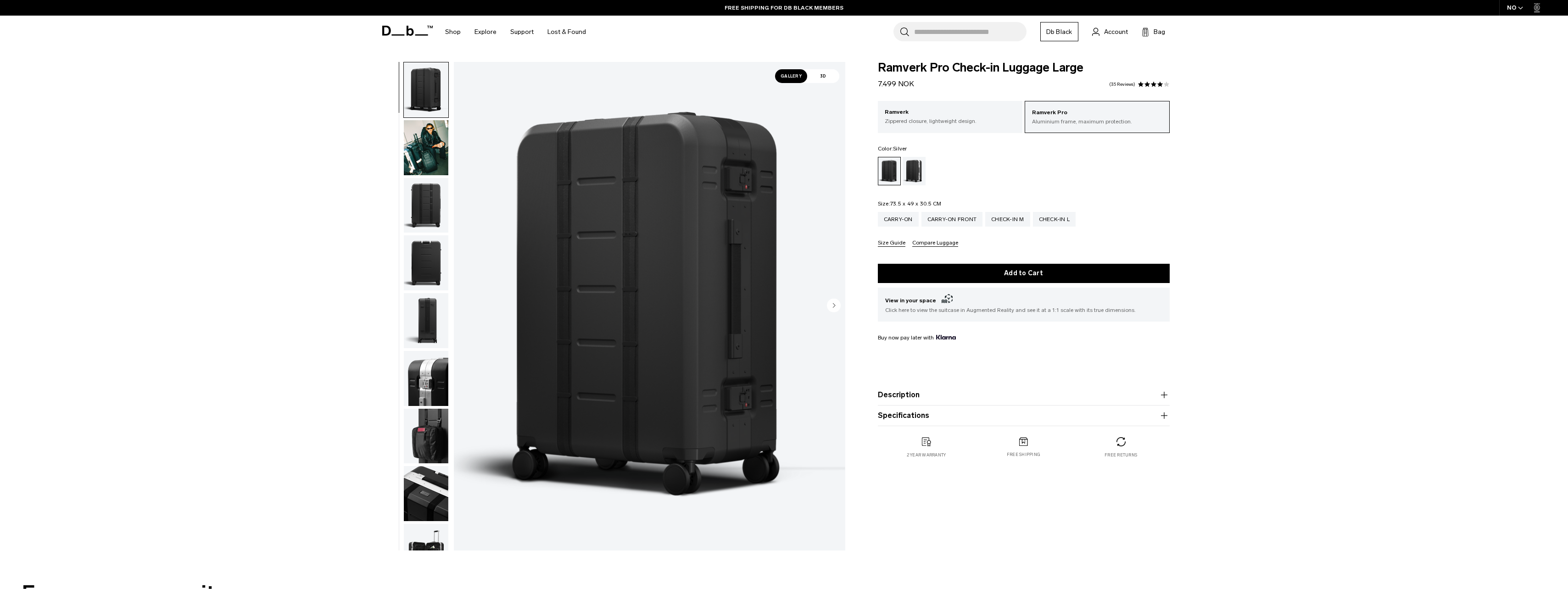
click at [915, 173] on div "Silver" at bounding box center [914, 170] width 24 height 28
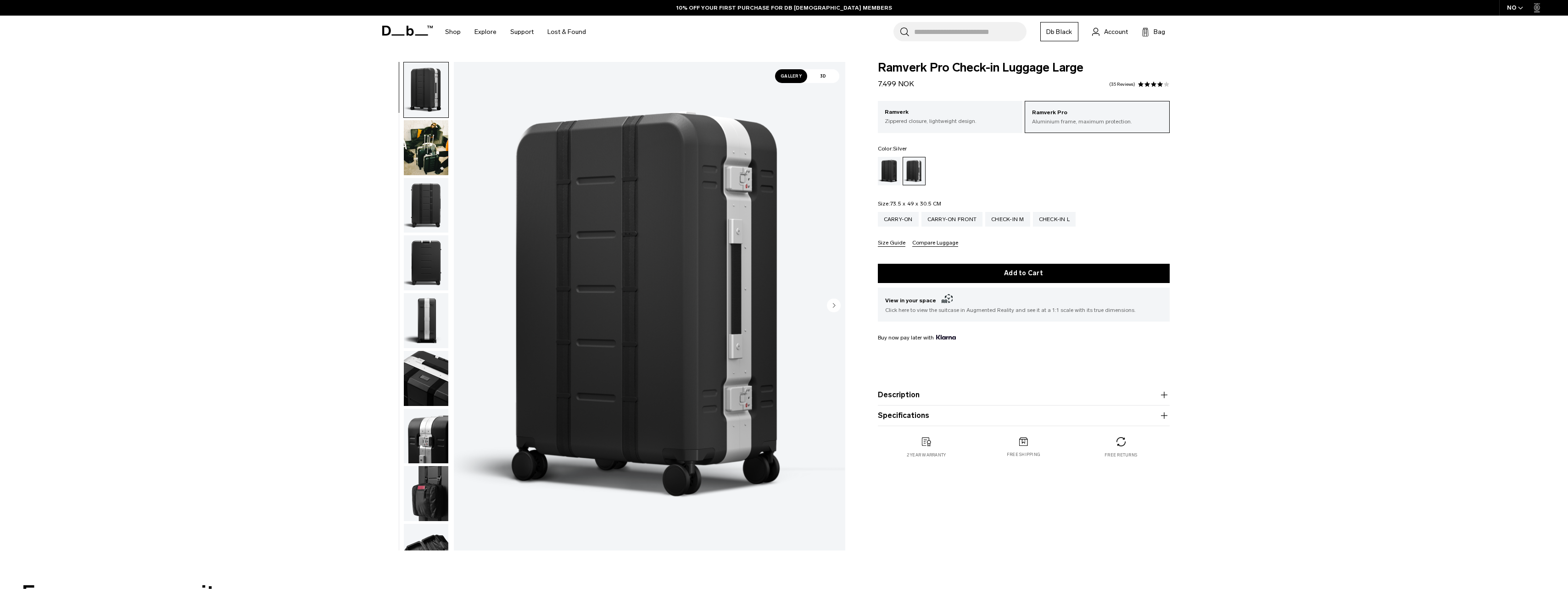
click at [837, 306] on circle "Next slide" at bounding box center [834, 305] width 14 height 14
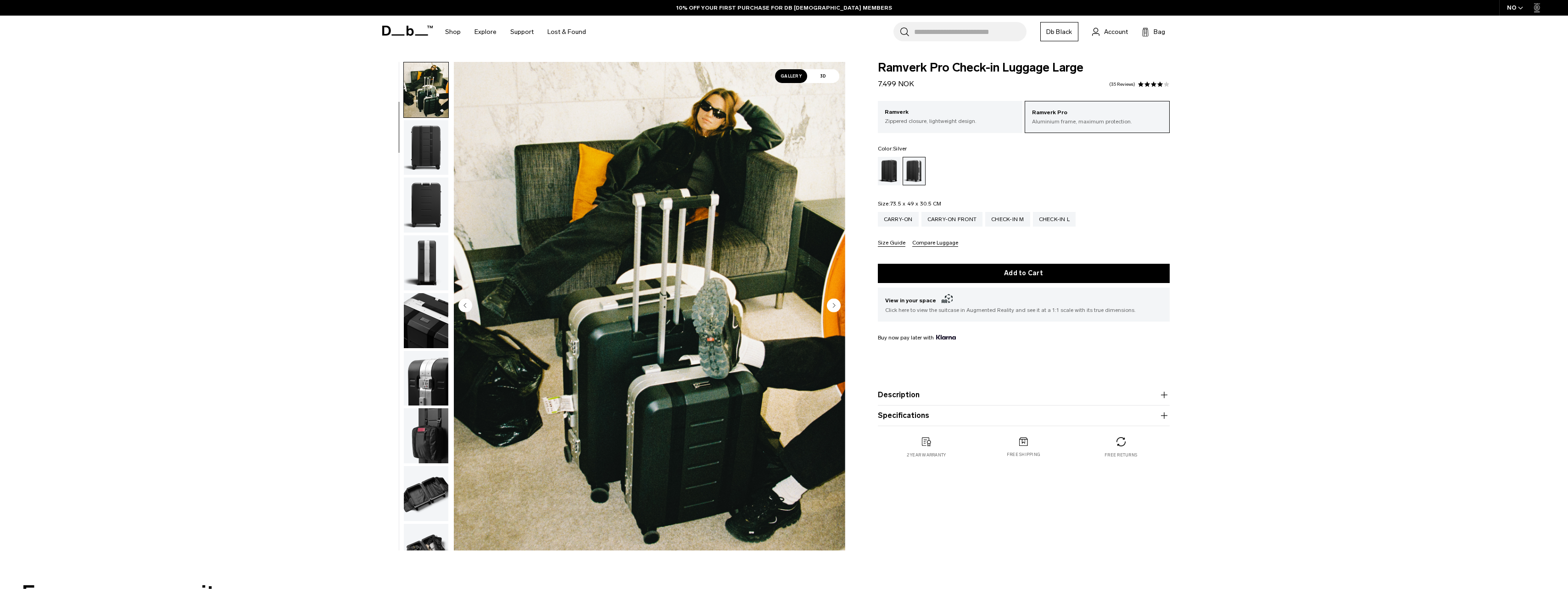
click at [836, 307] on circle "Next slide" at bounding box center [834, 305] width 14 height 14
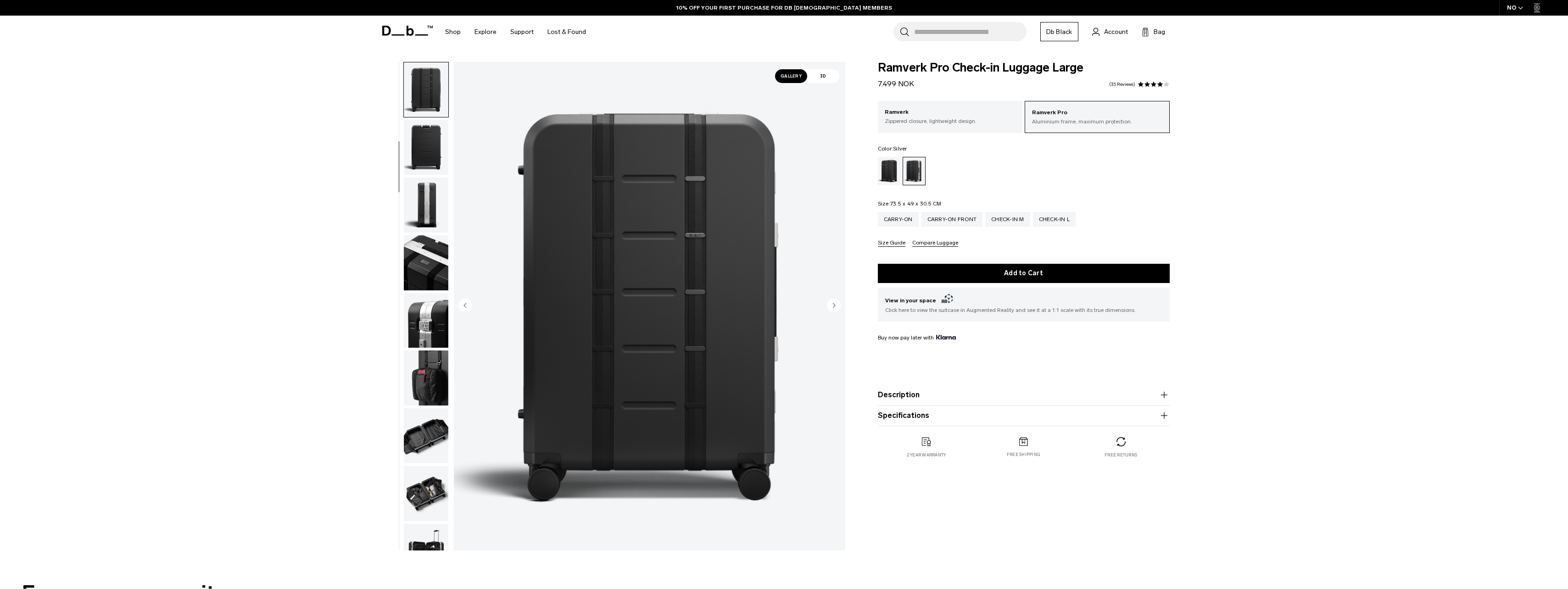
click at [836, 307] on circle "Next slide" at bounding box center [834, 305] width 14 height 14
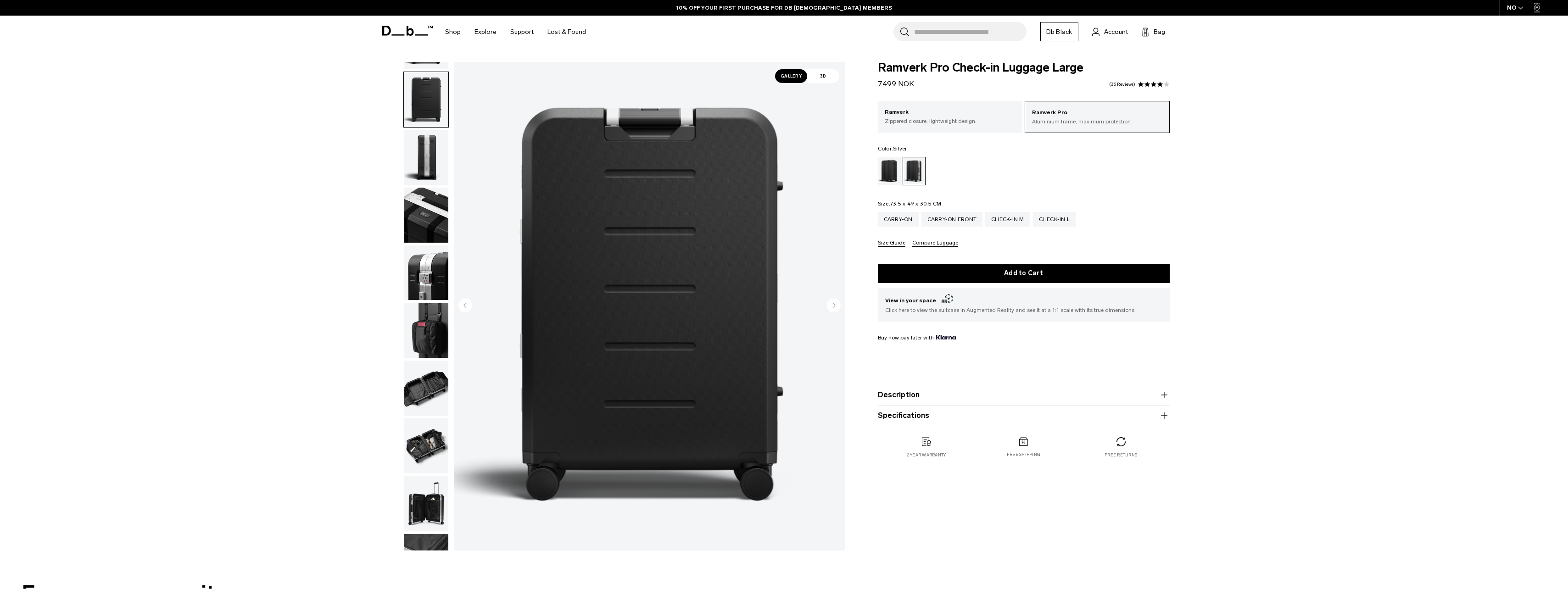
click at [836, 307] on circle "Next slide" at bounding box center [834, 305] width 14 height 14
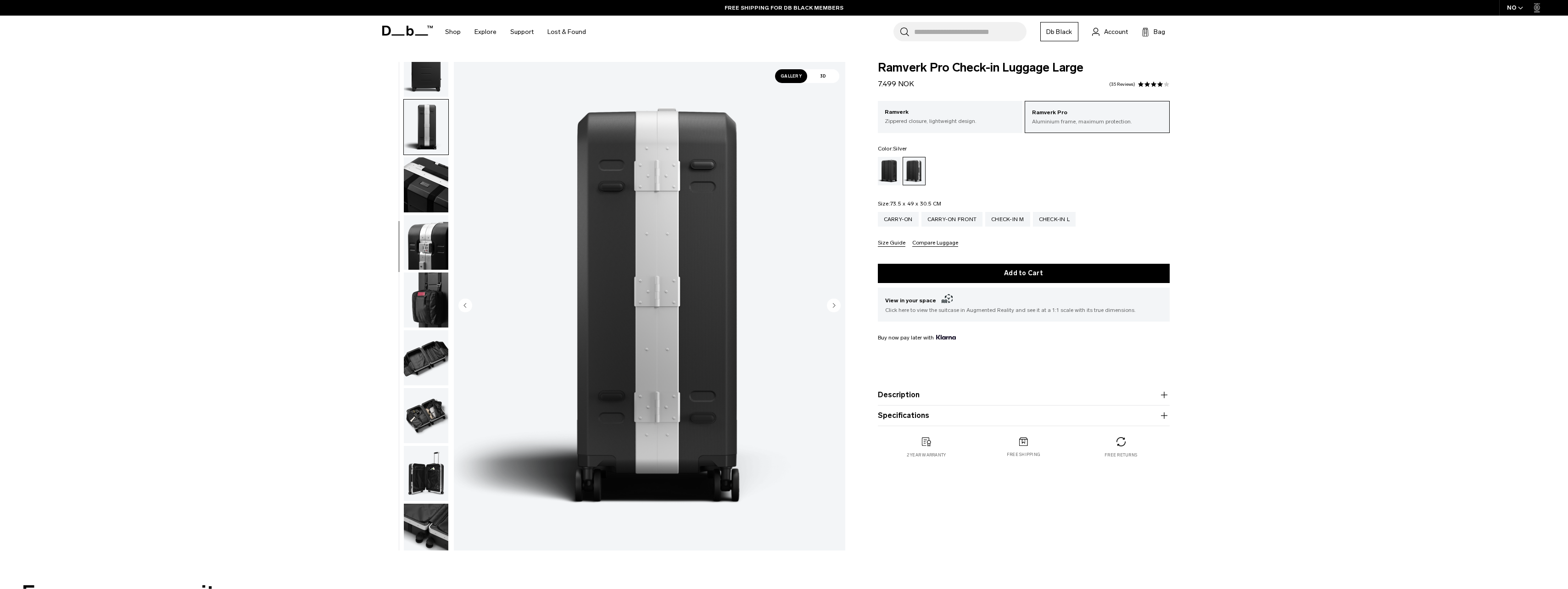
scroll to position [202, 0]
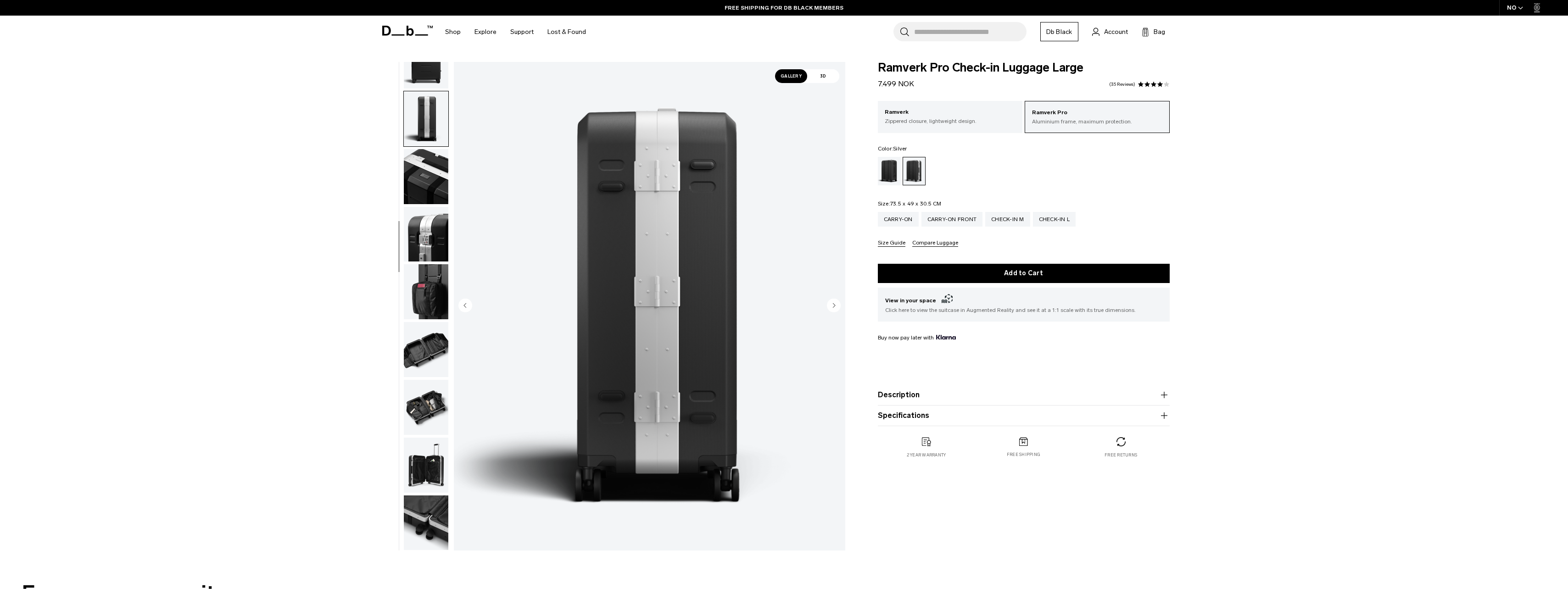
click at [836, 307] on circle "Next slide" at bounding box center [834, 305] width 14 height 14
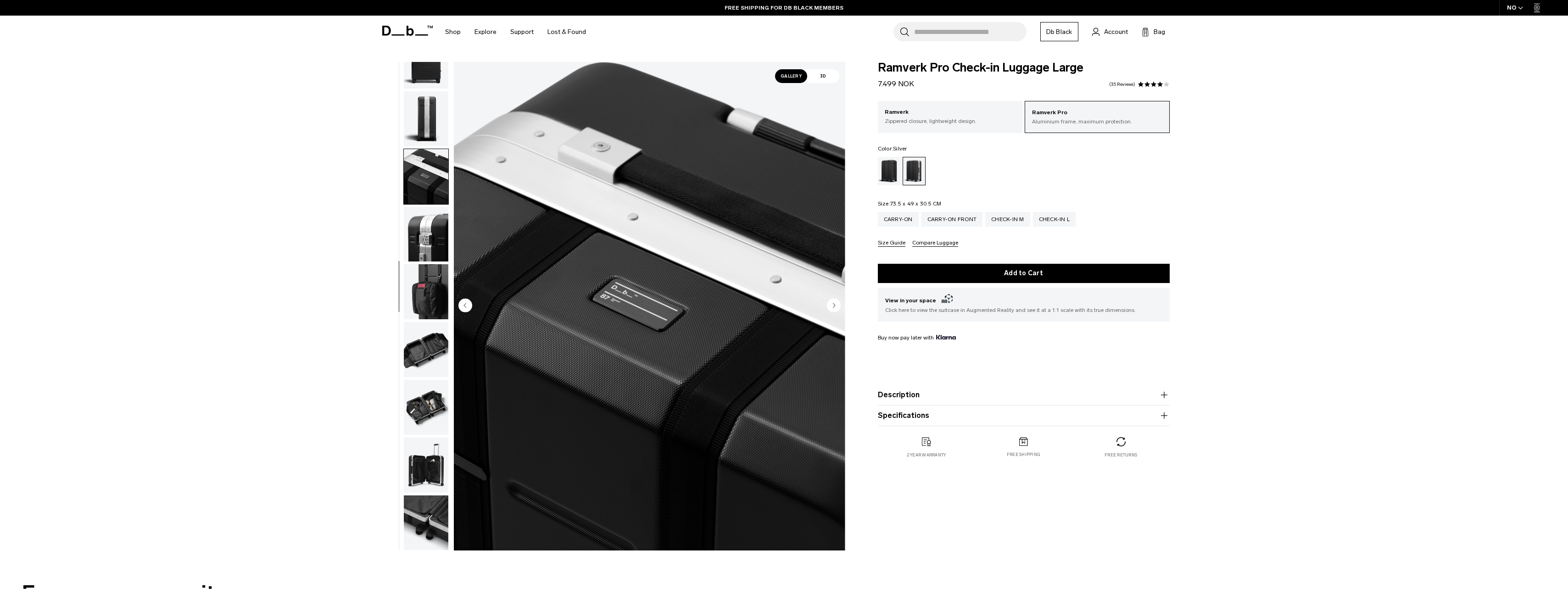
click at [836, 307] on circle "Next slide" at bounding box center [834, 305] width 14 height 14
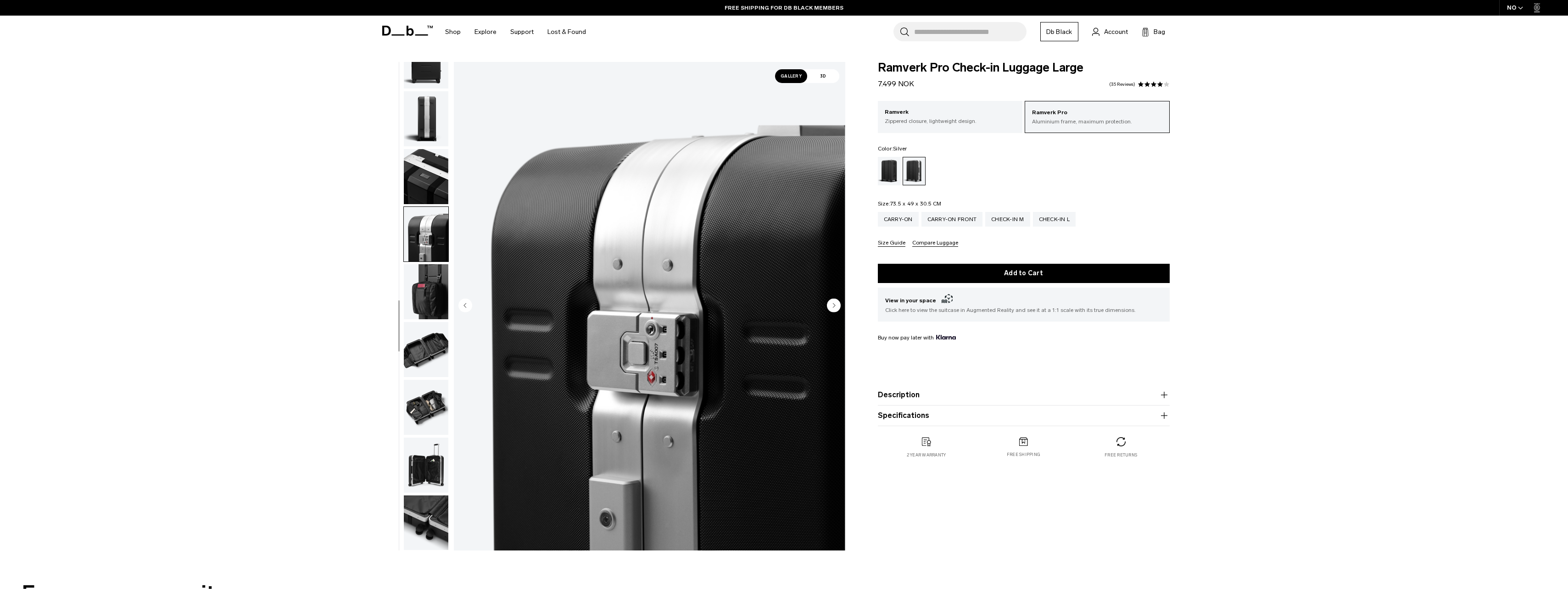
click at [836, 307] on circle "Next slide" at bounding box center [834, 305] width 14 height 14
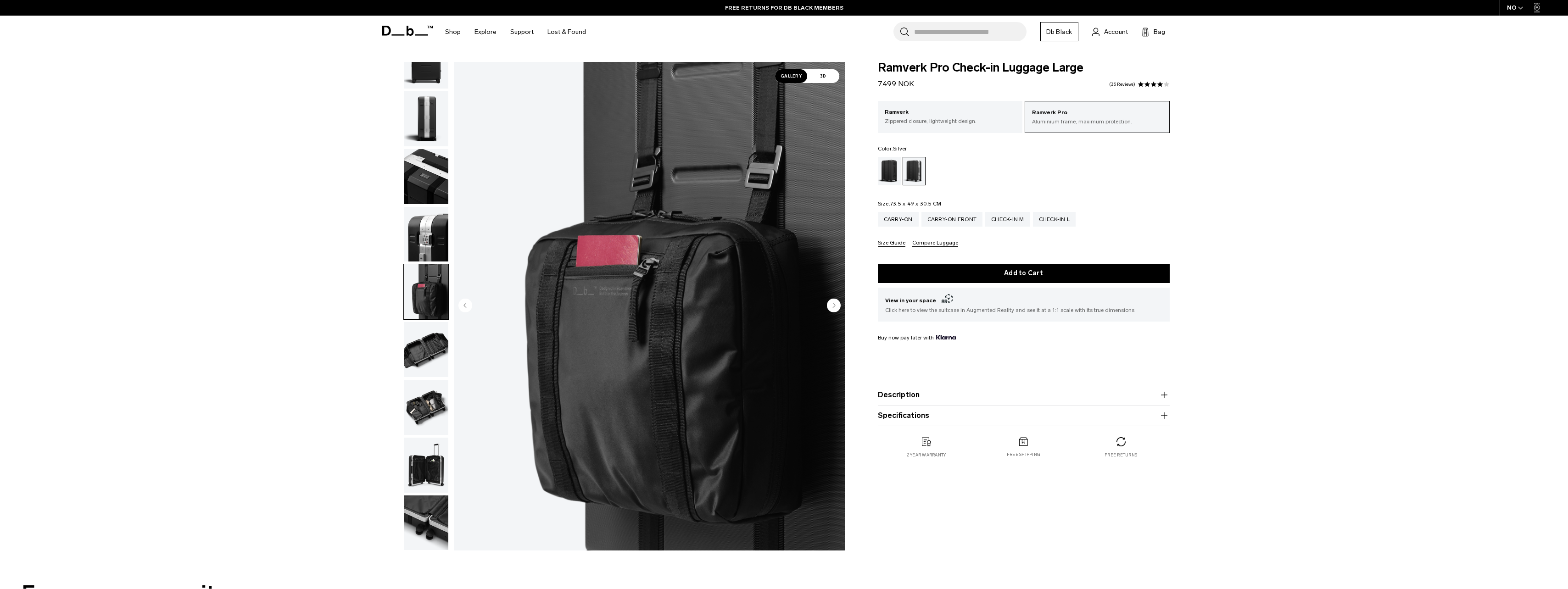
click at [834, 307] on circle "Next slide" at bounding box center [834, 305] width 14 height 14
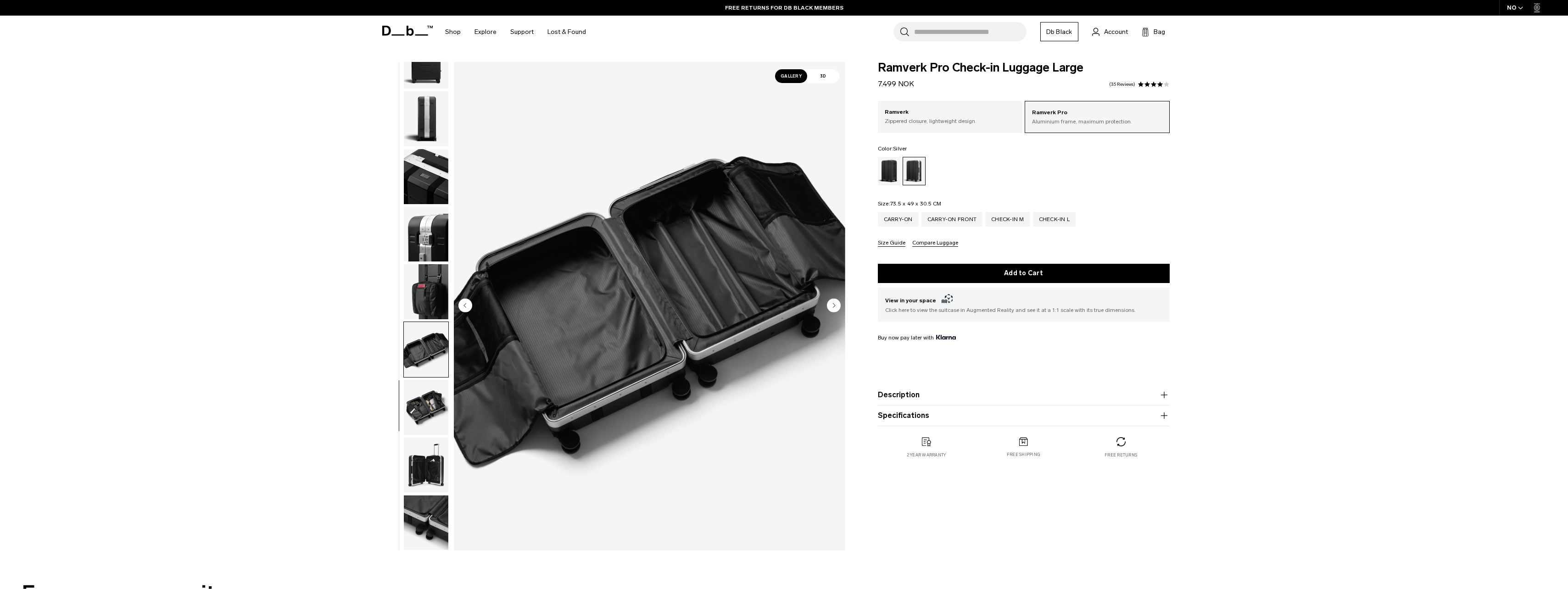
click at [834, 307] on circle "Next slide" at bounding box center [834, 305] width 14 height 14
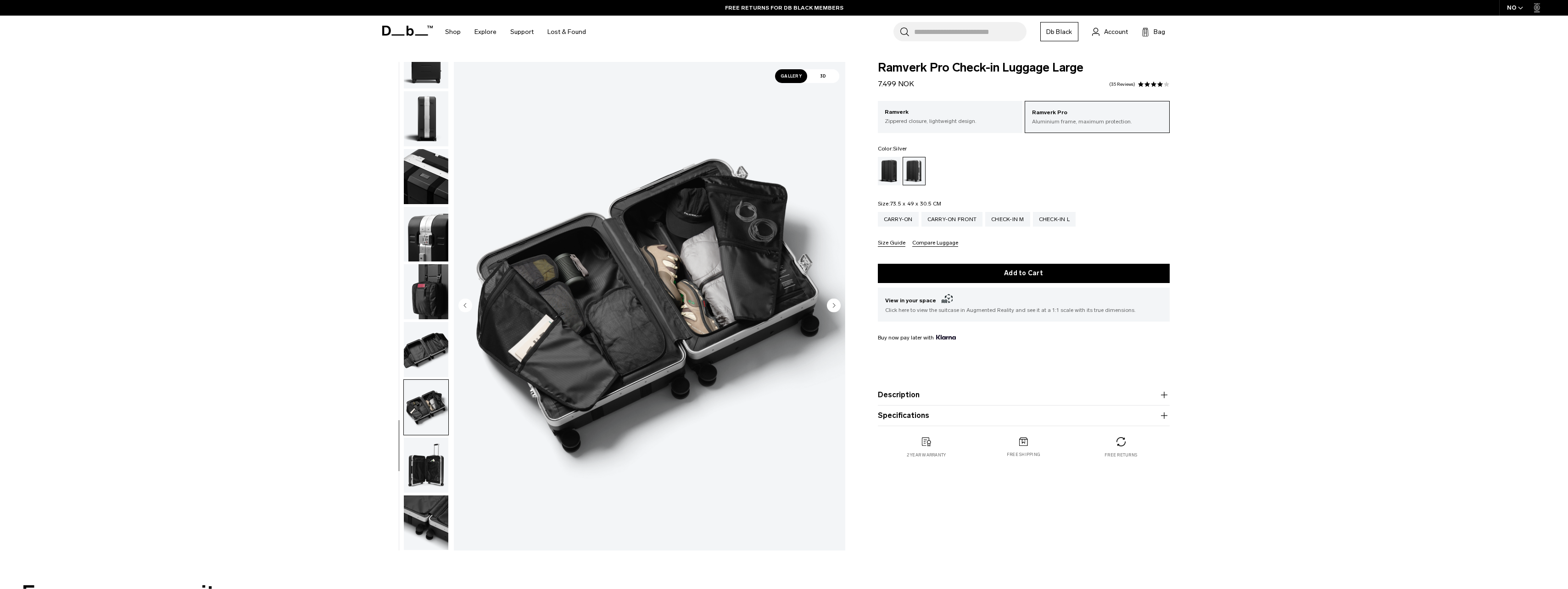
click at [834, 307] on circle "Next slide" at bounding box center [834, 305] width 14 height 14
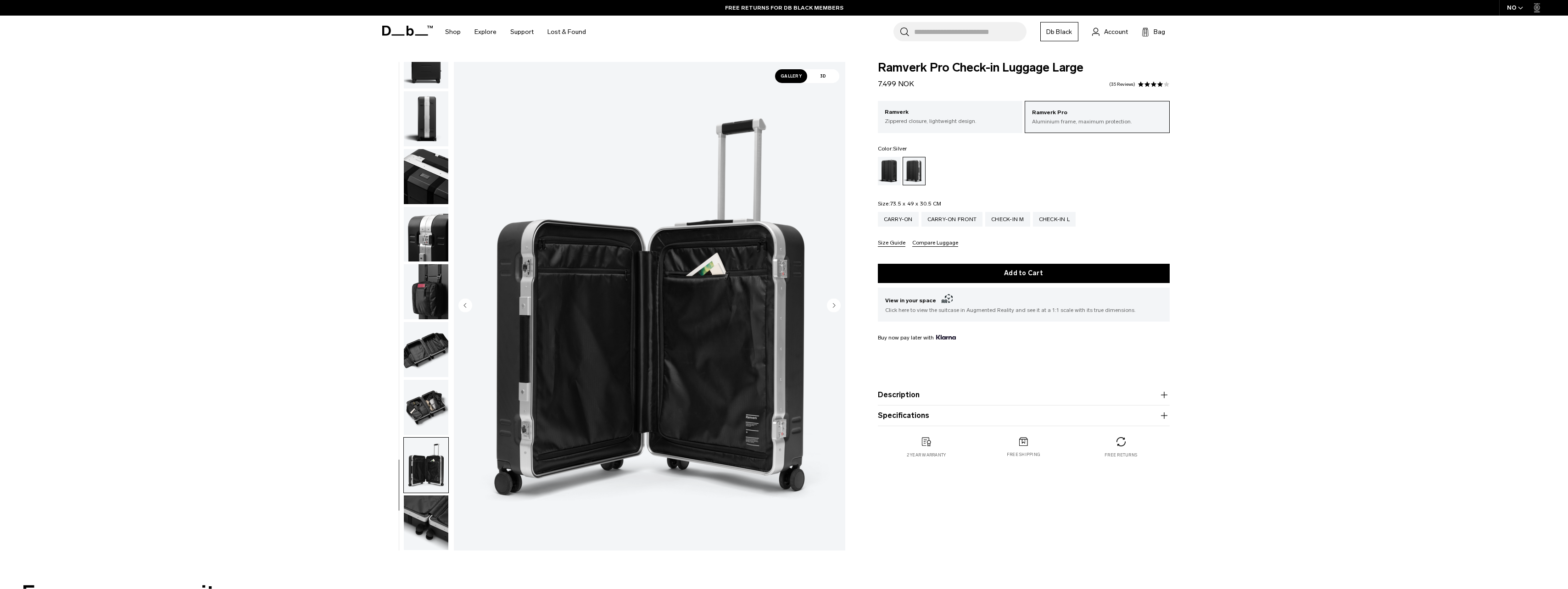
click at [834, 307] on circle "Next slide" at bounding box center [834, 305] width 14 height 14
